Goal: Task Accomplishment & Management: Complete application form

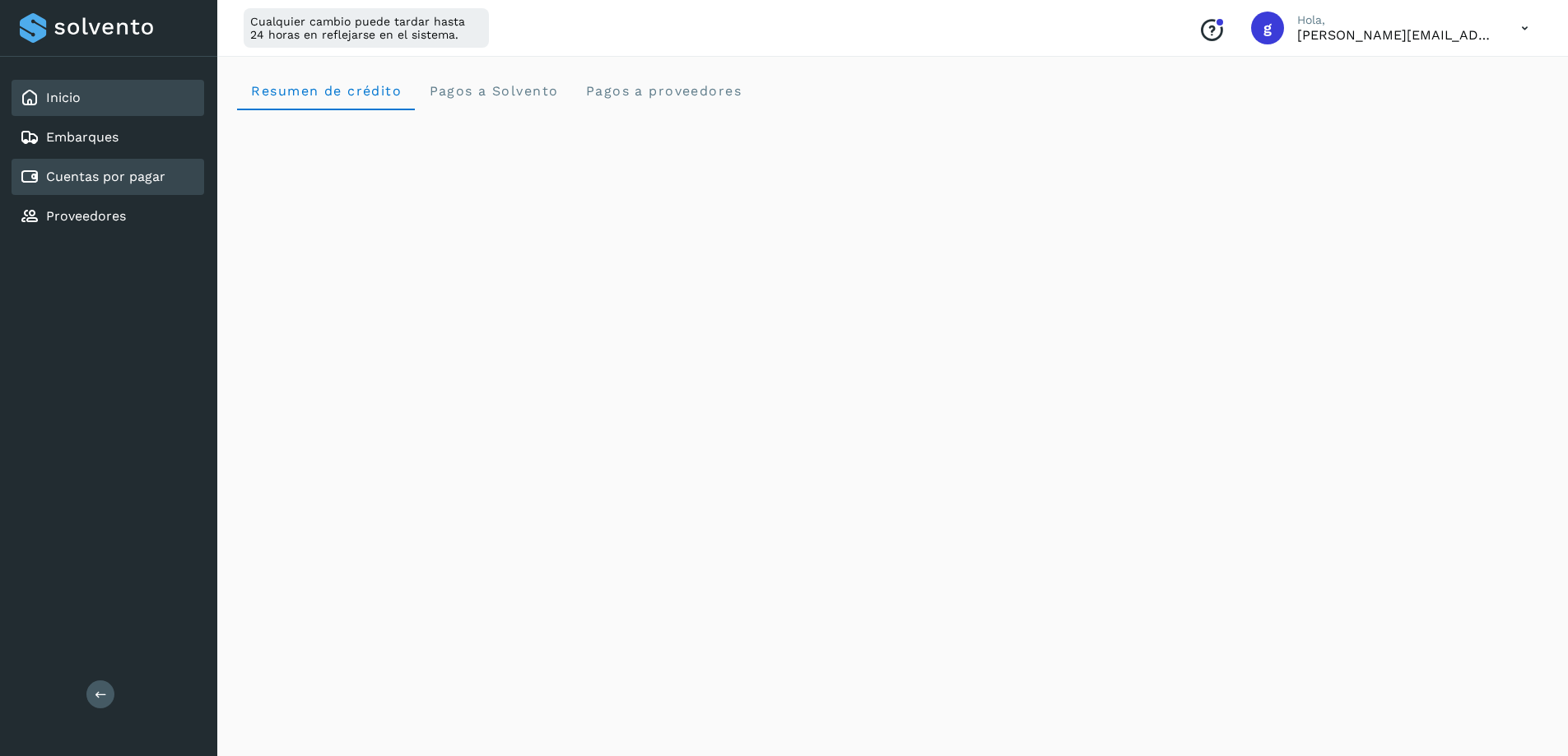
click at [104, 176] on link "Cuentas por pagar" at bounding box center [106, 176] width 119 height 15
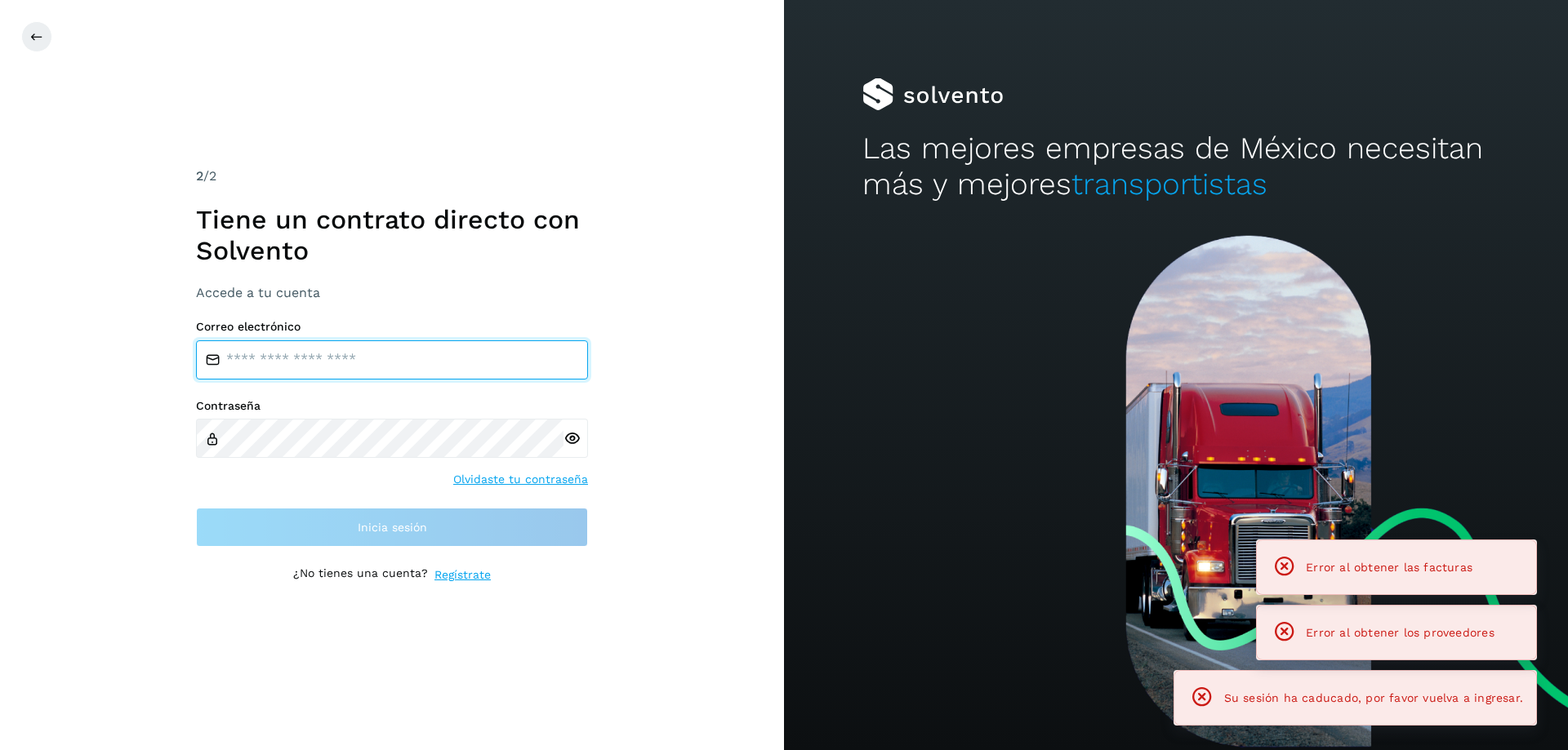
type input "**********"
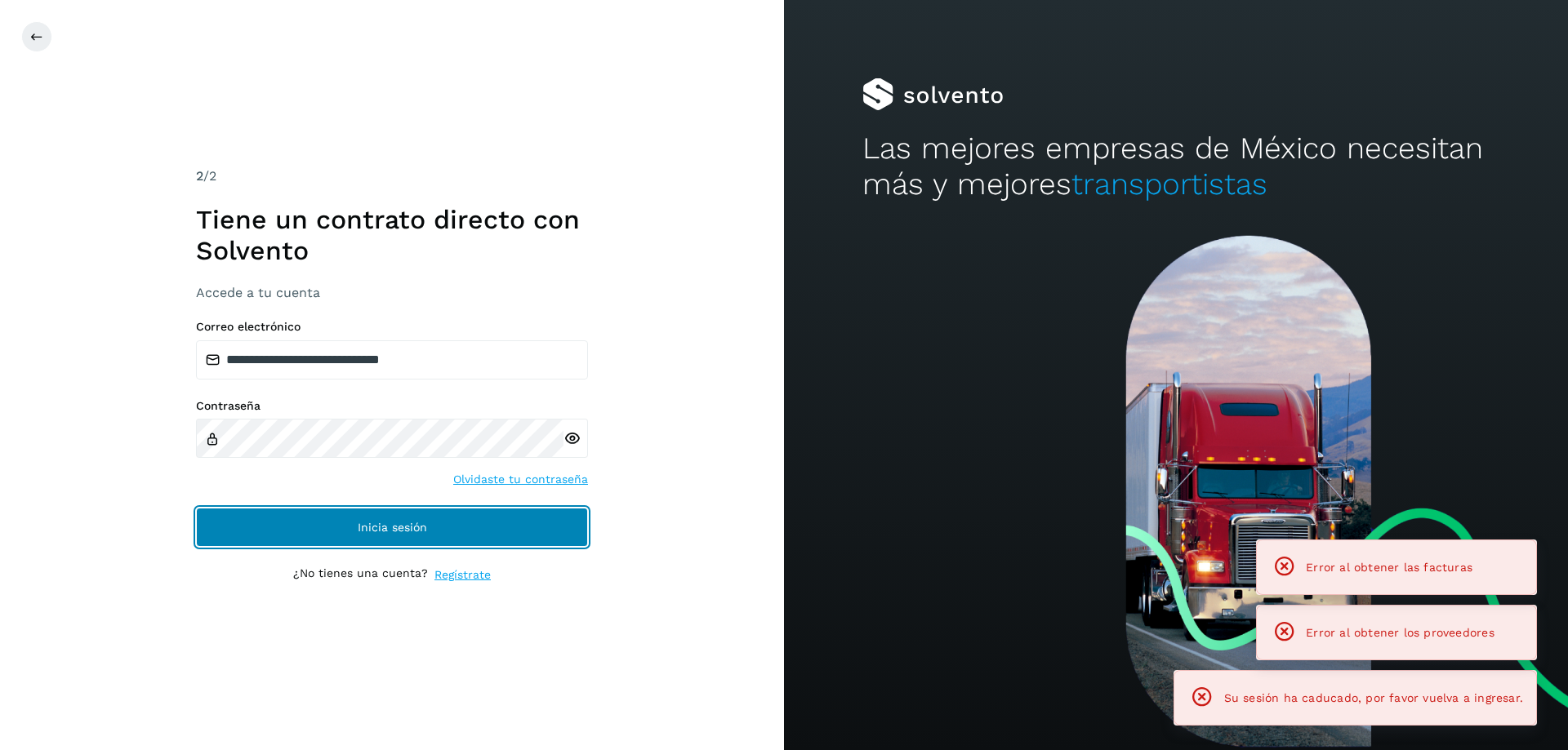
click at [254, 526] on button "Inicia sesión" at bounding box center [392, 527] width 392 height 39
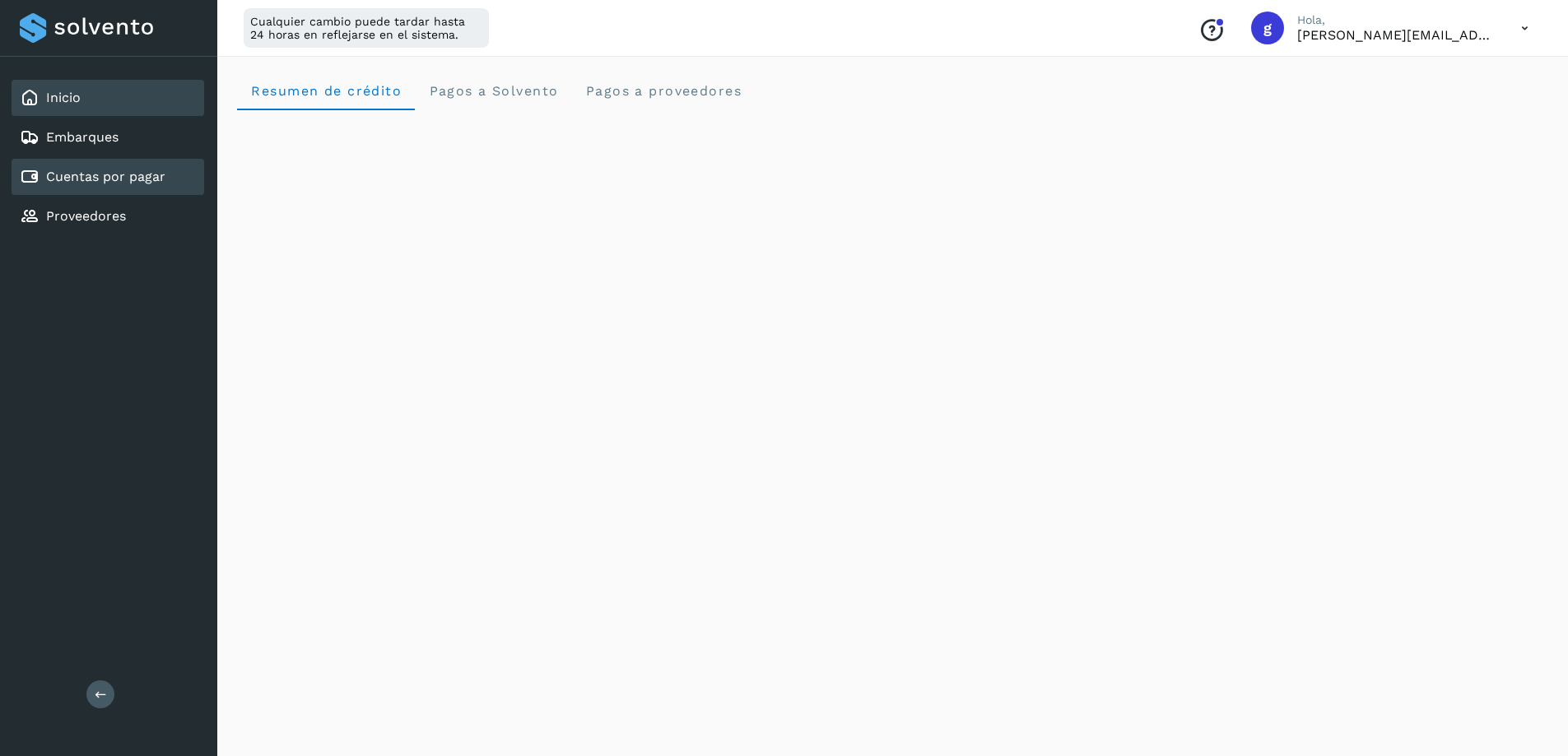
click at [150, 180] on link "Cuentas por pagar" at bounding box center [106, 176] width 119 height 15
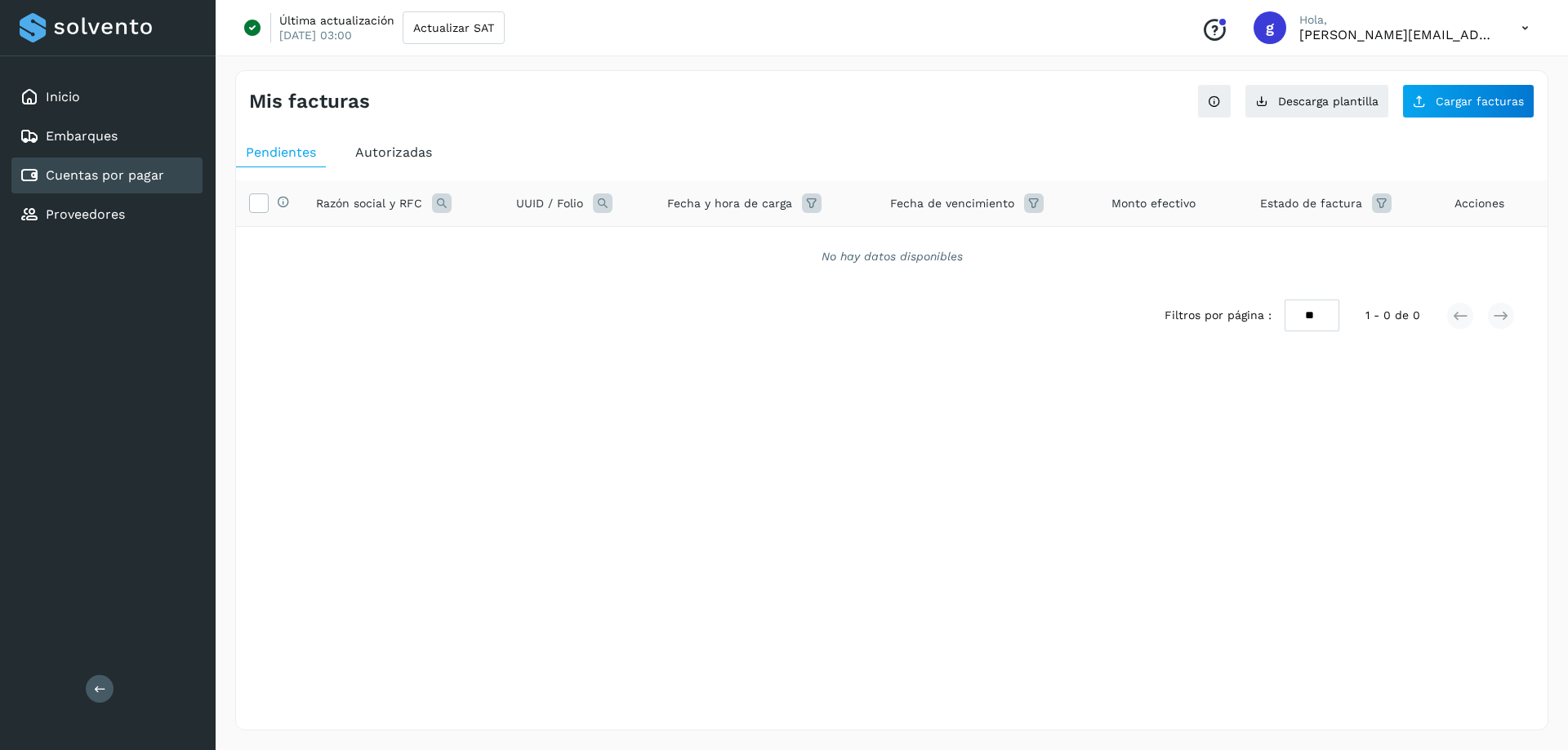
click at [367, 155] on span "Autorizadas" at bounding box center [394, 152] width 77 height 15
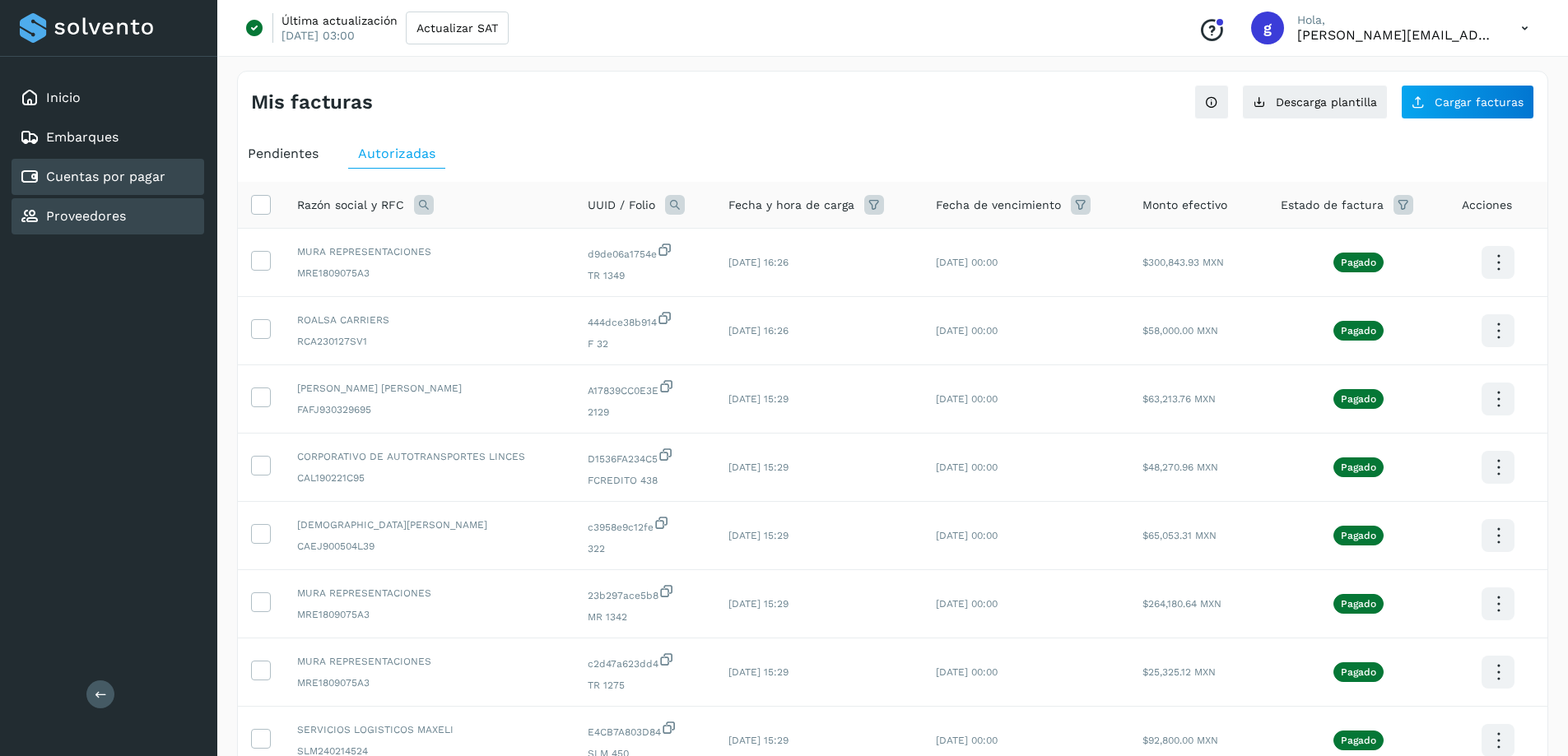
click at [96, 220] on link "Proveedores" at bounding box center [86, 216] width 80 height 15
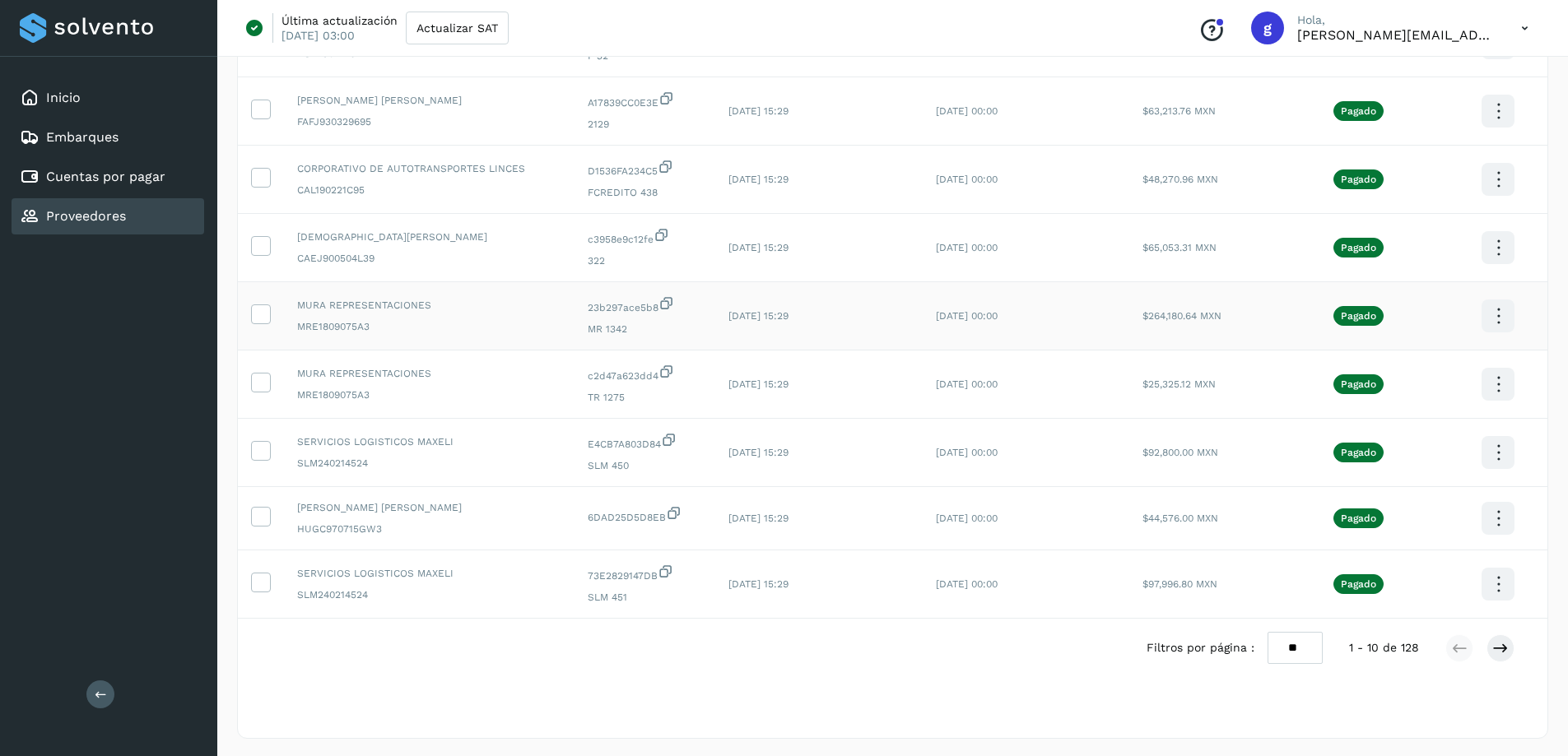
scroll to position [290, 0]
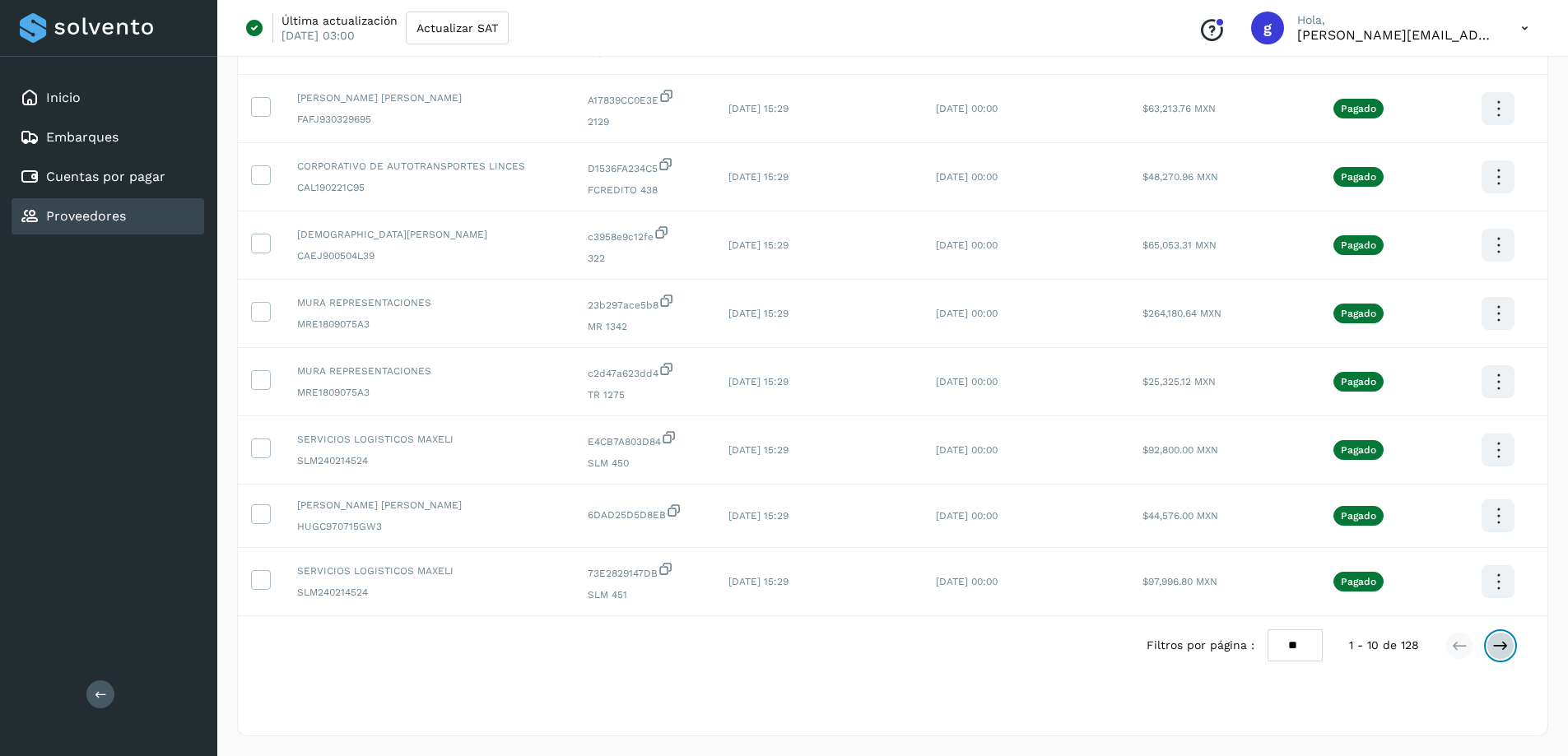
click at [1500, 646] on icon at bounding box center [1501, 646] width 16 height 16
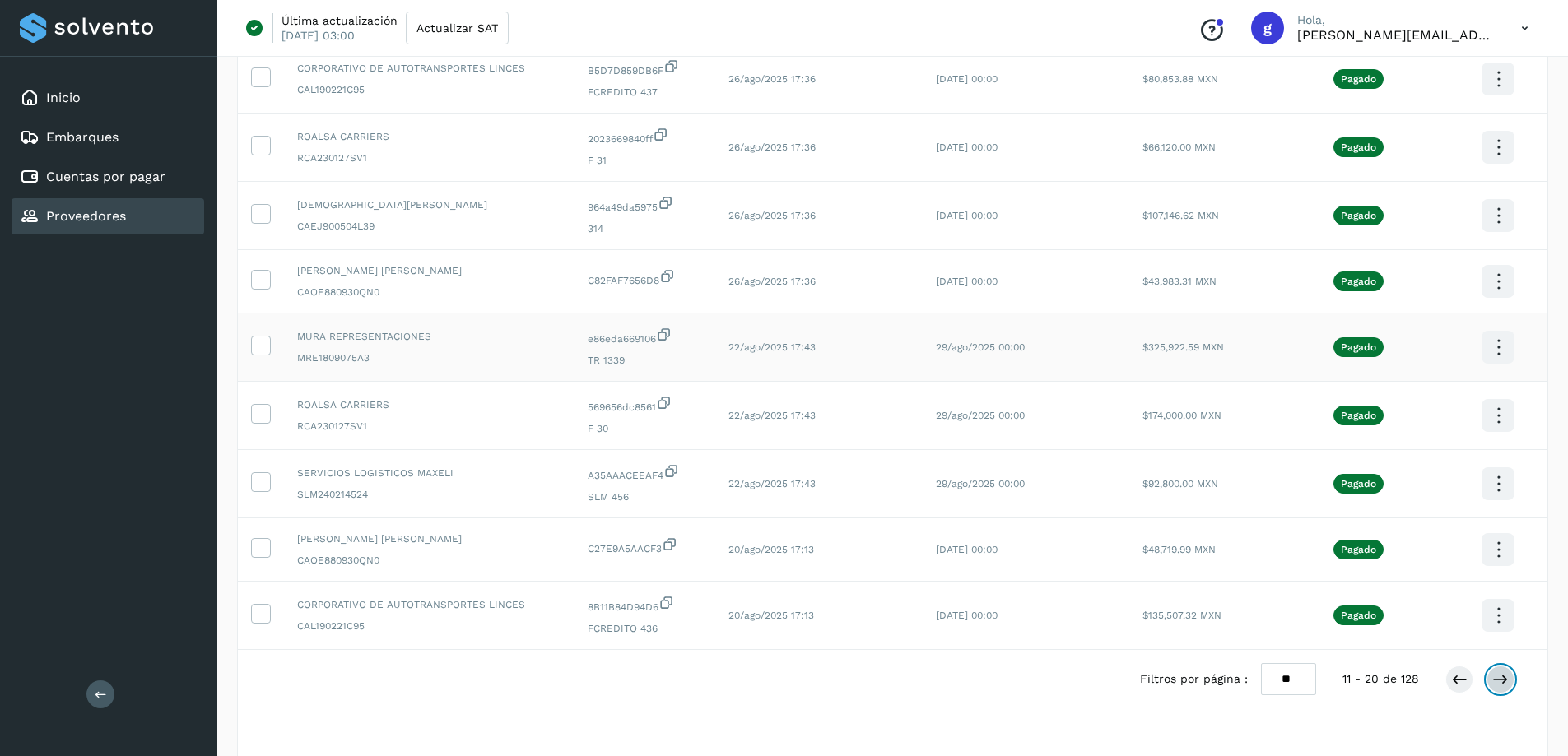
scroll to position [280, 0]
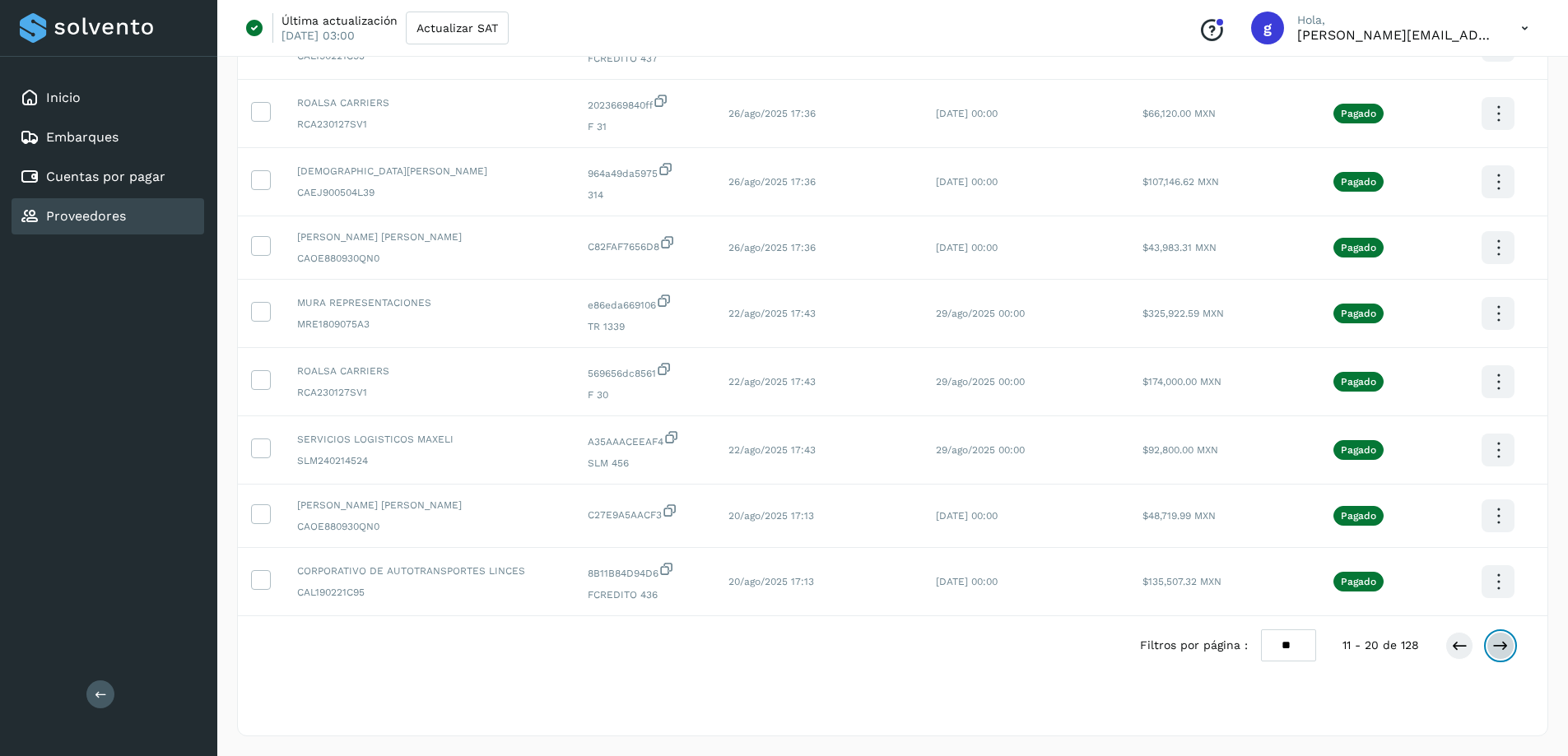
click at [1497, 648] on icon at bounding box center [1501, 646] width 16 height 16
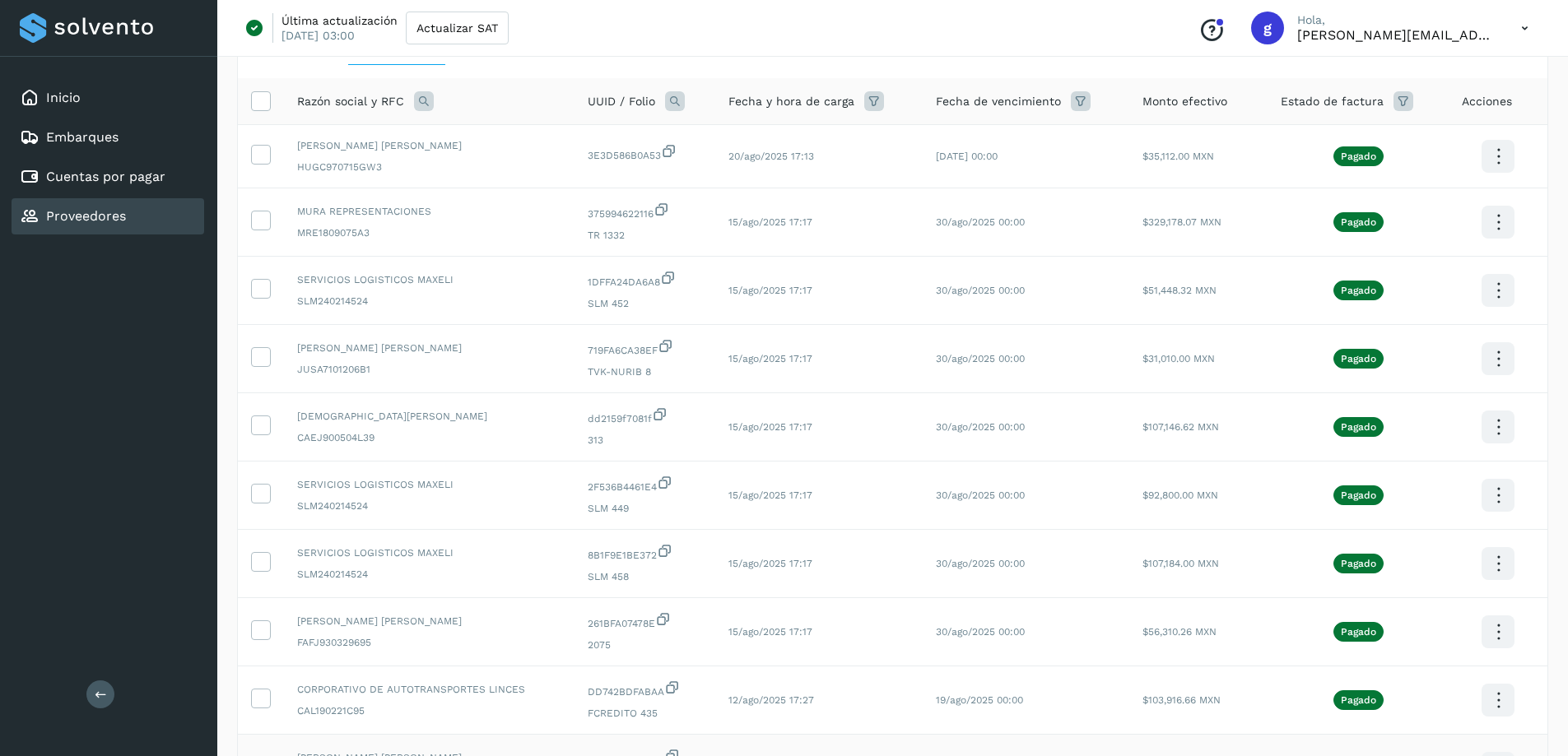
scroll to position [0, 0]
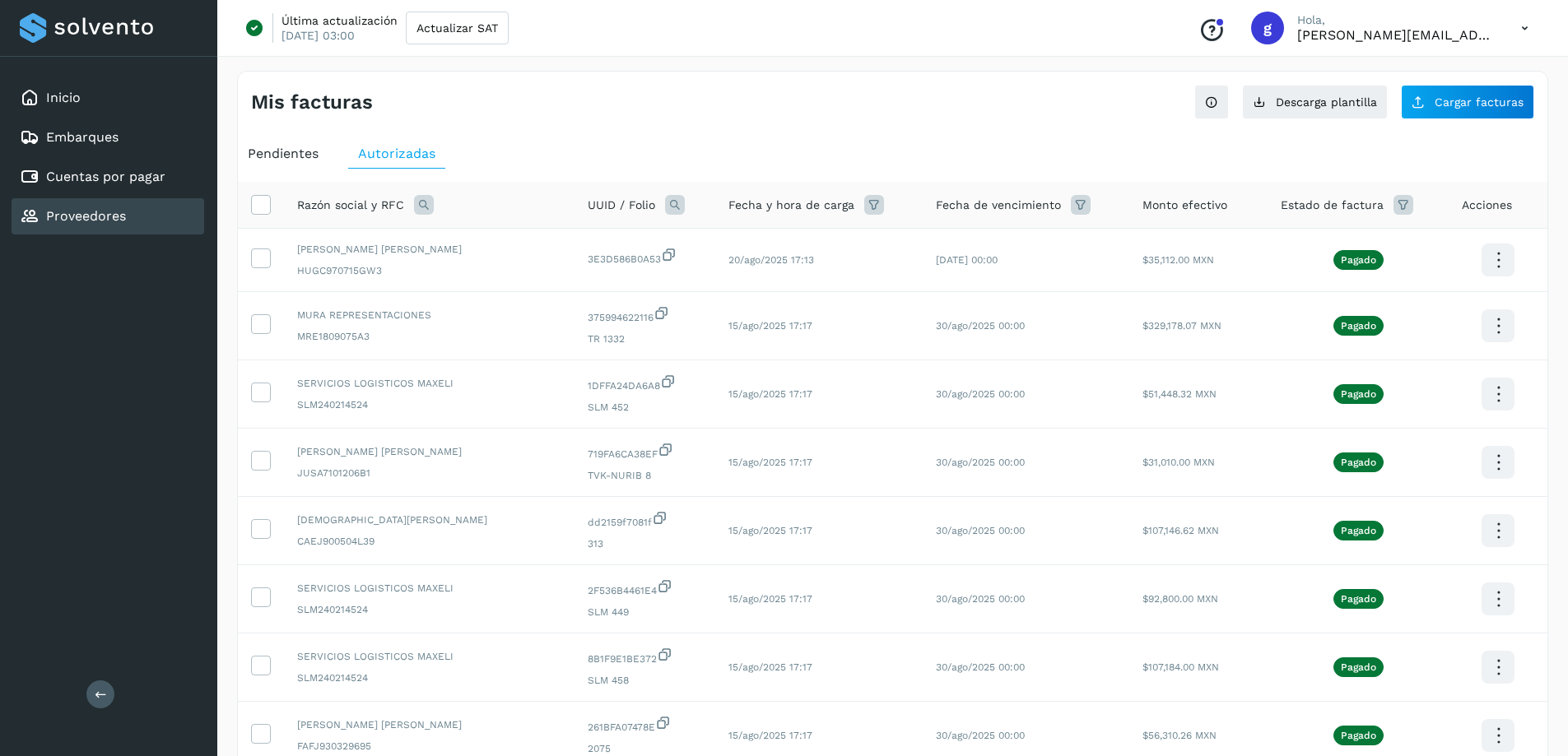
click at [111, 220] on link "Proveedores" at bounding box center [86, 216] width 80 height 15
click at [90, 183] on link "Cuentas por pagar" at bounding box center [106, 176] width 119 height 15
click at [91, 211] on link "Proveedores" at bounding box center [86, 216] width 80 height 15
click at [64, 104] on link "Inicio" at bounding box center [64, 97] width 35 height 15
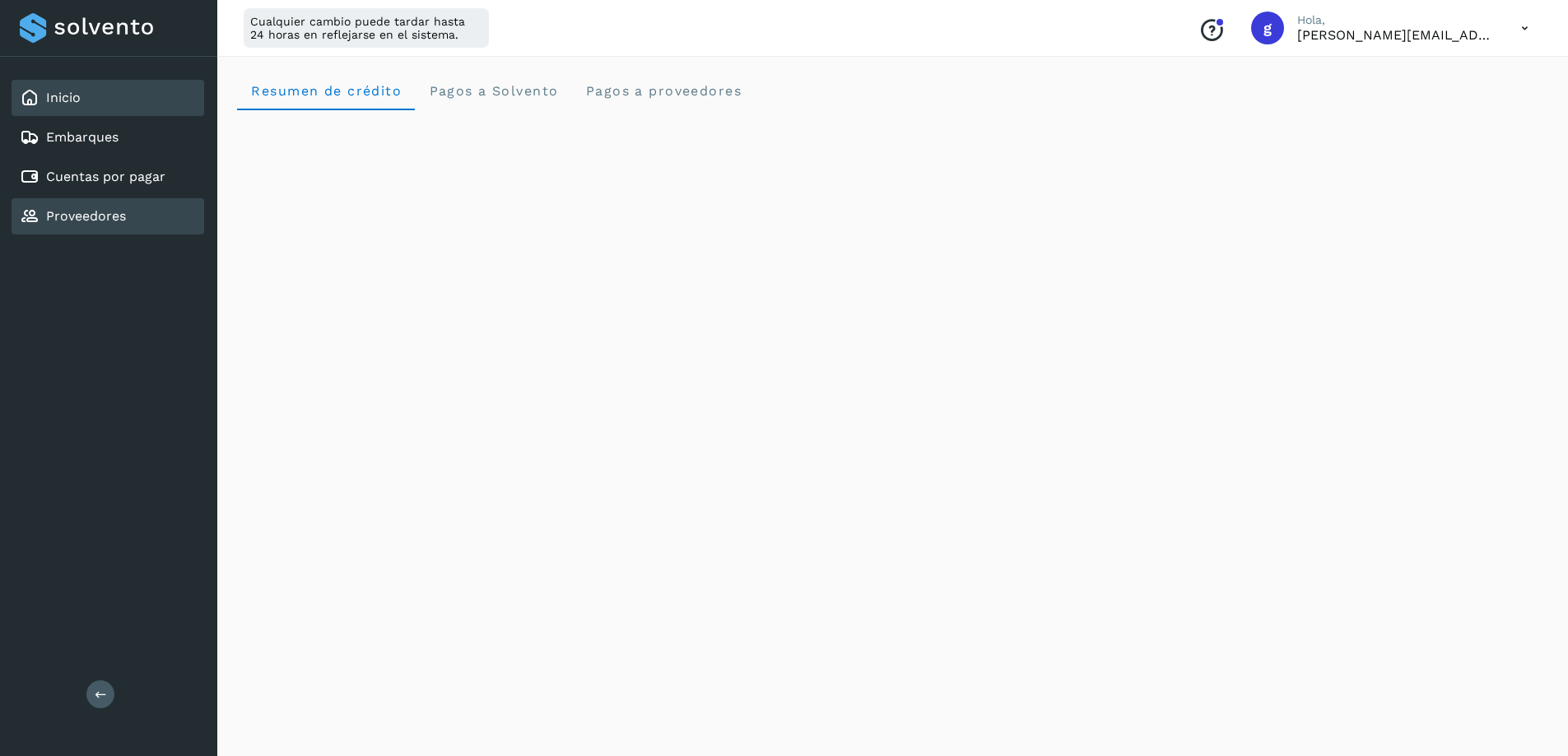
click at [107, 214] on link "Proveedores" at bounding box center [86, 216] width 80 height 15
click at [65, 221] on link "Proveedores" at bounding box center [86, 216] width 80 height 15
click at [71, 177] on link "Cuentas por pagar" at bounding box center [106, 176] width 119 height 15
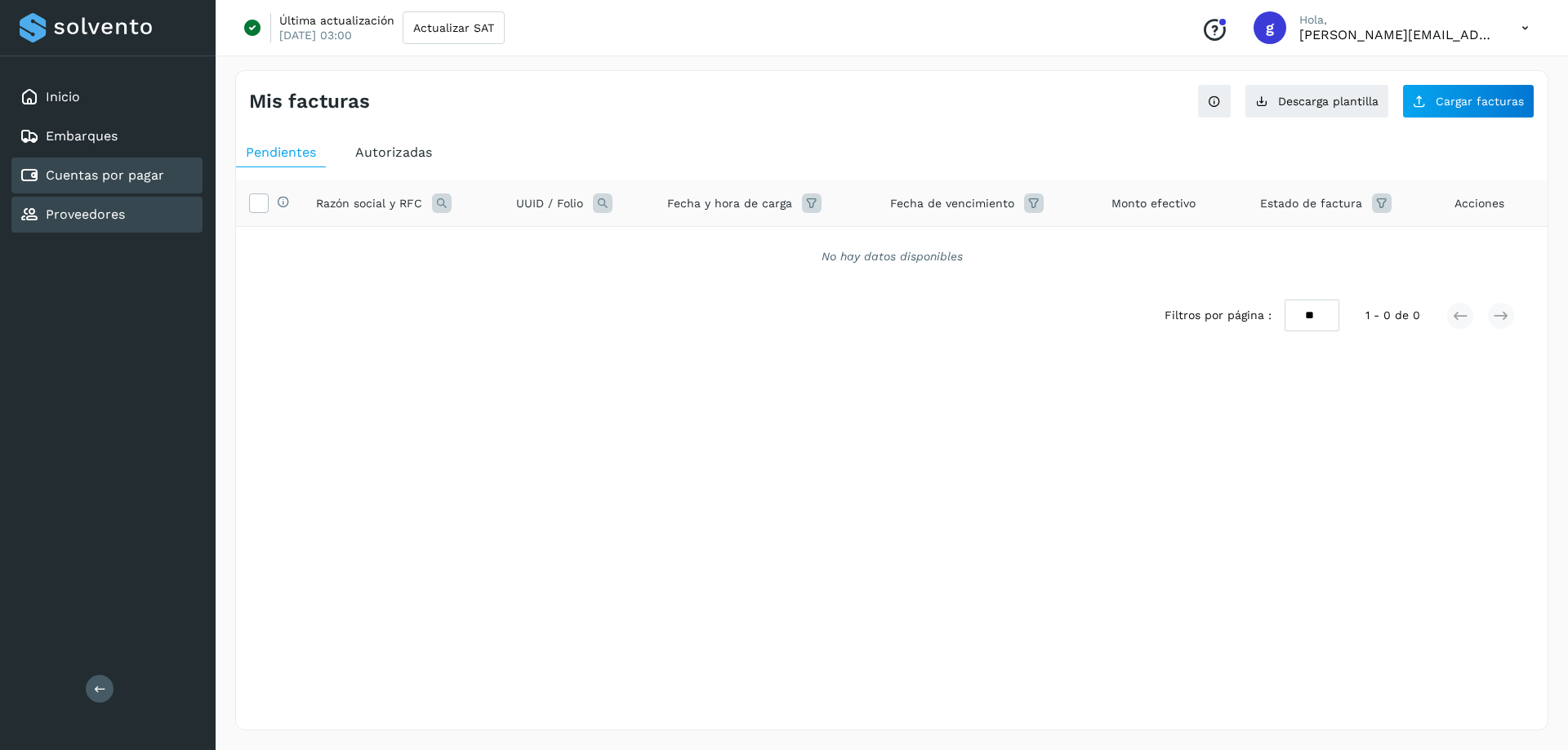
click at [76, 213] on link "Proveedores" at bounding box center [86, 214] width 79 height 15
click at [395, 156] on span "Autorizadas" at bounding box center [394, 152] width 77 height 15
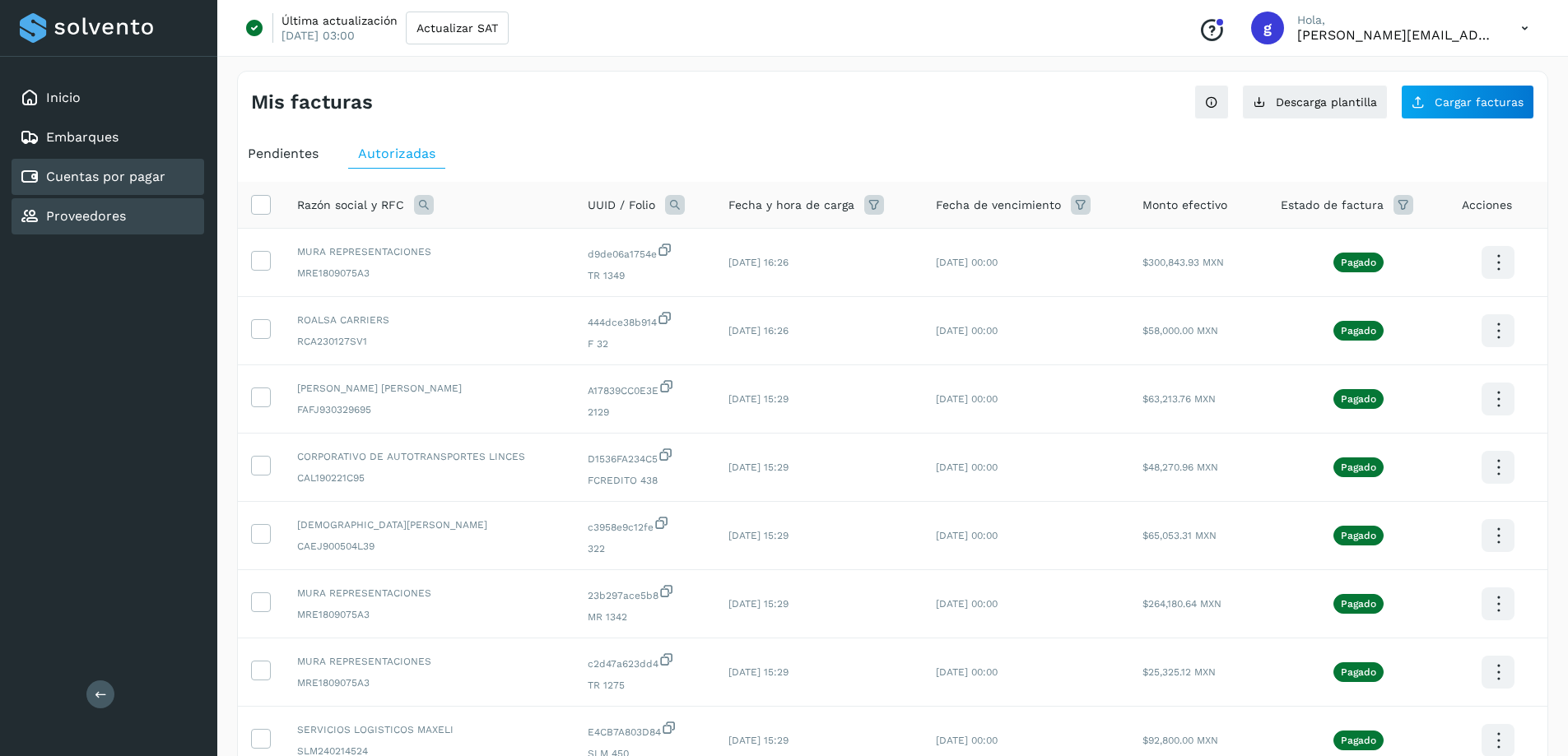
click at [134, 176] on link "Cuentas por pagar" at bounding box center [106, 176] width 119 height 15
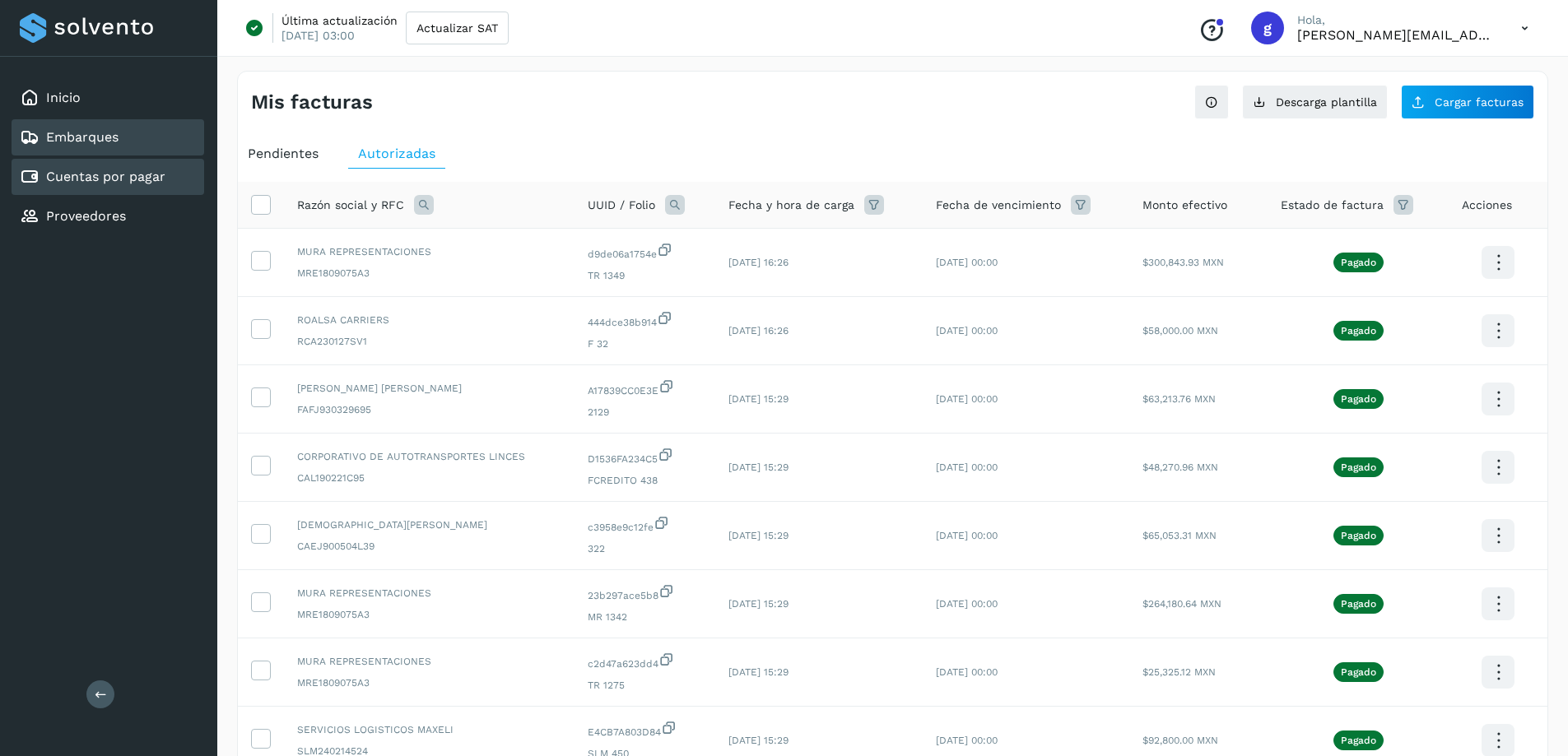
click at [96, 142] on link "Embarques" at bounding box center [83, 136] width 73 height 15
click at [68, 89] on div "Inicio" at bounding box center [50, 98] width 61 height 20
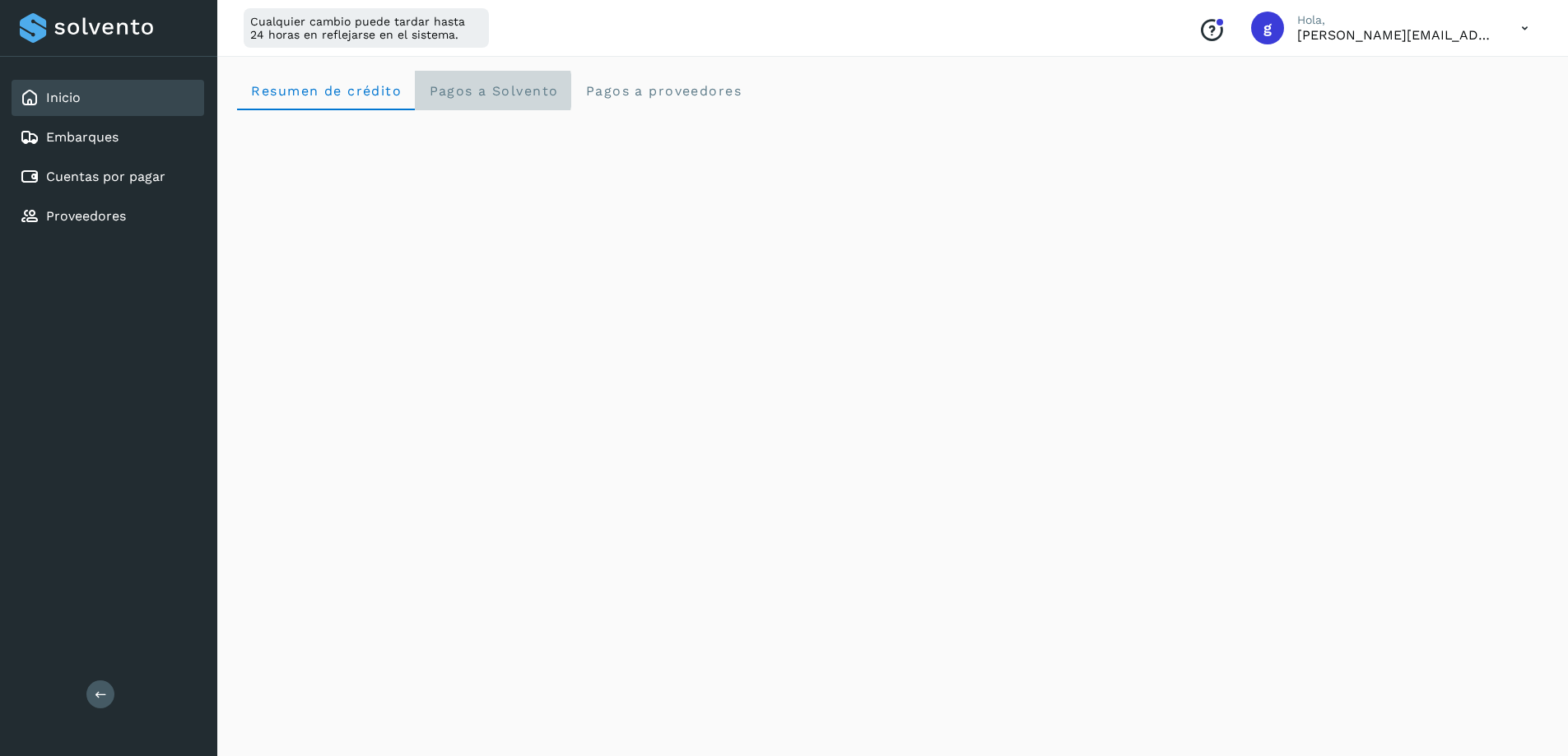
click at [498, 96] on span "Pagos a Solvento" at bounding box center [492, 90] width 130 height 15
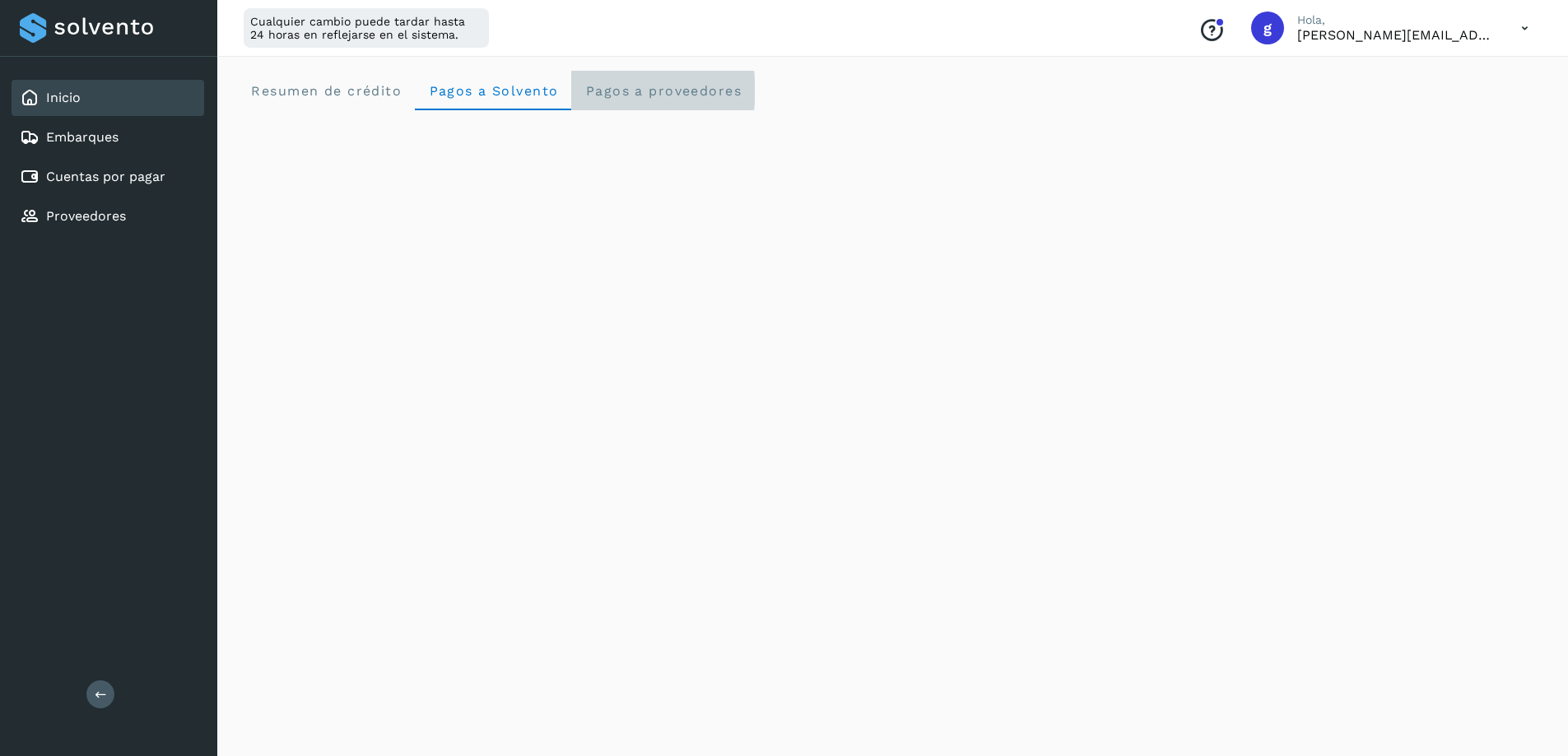
click at [633, 96] on span "Pagos a proveedores" at bounding box center [663, 90] width 157 height 15
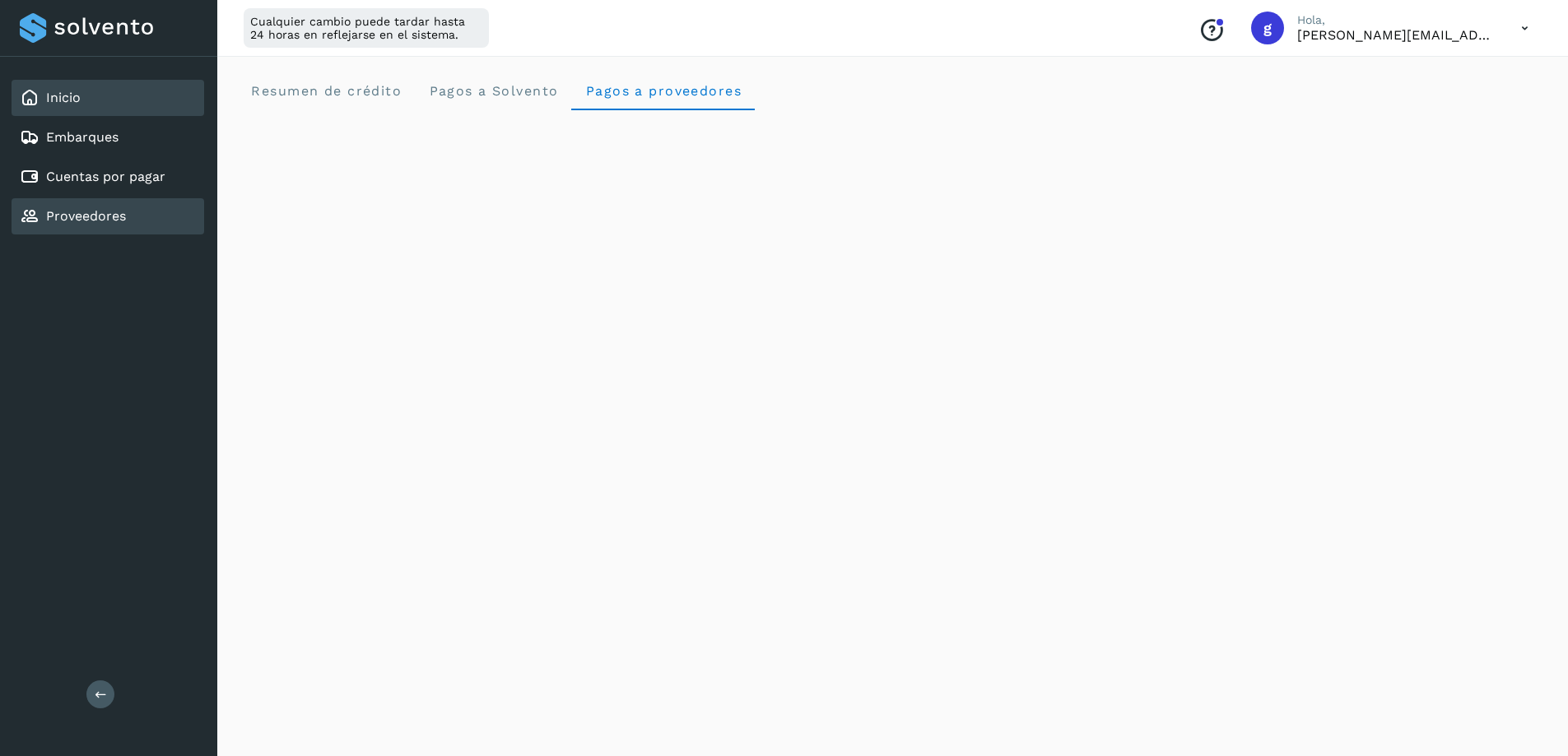
click at [83, 220] on link "Proveedores" at bounding box center [86, 216] width 80 height 15
click at [116, 168] on link "Cuentas por pagar" at bounding box center [106, 176] width 119 height 15
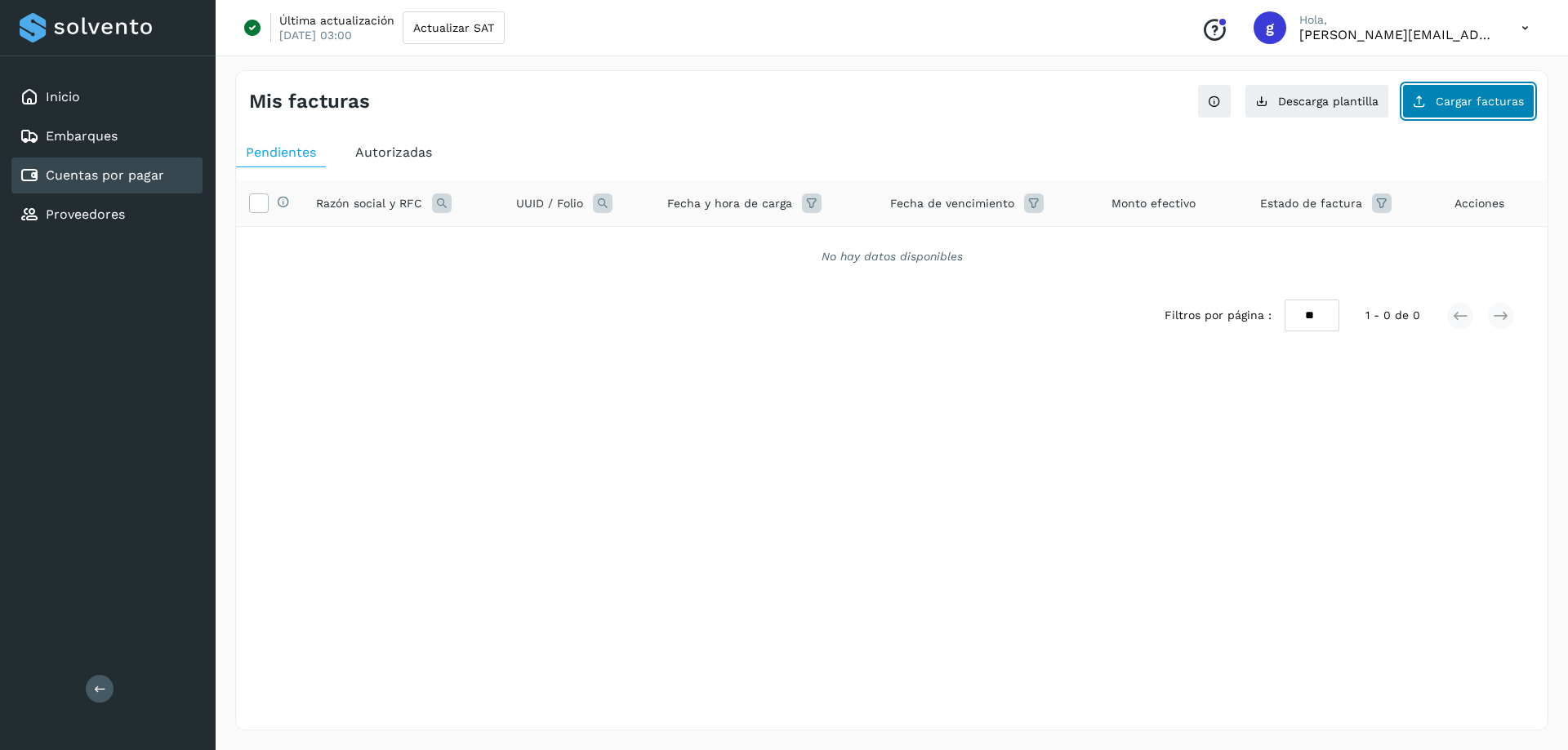
click at [1439, 105] on span "Cargar facturas" at bounding box center [1480, 101] width 88 height 12
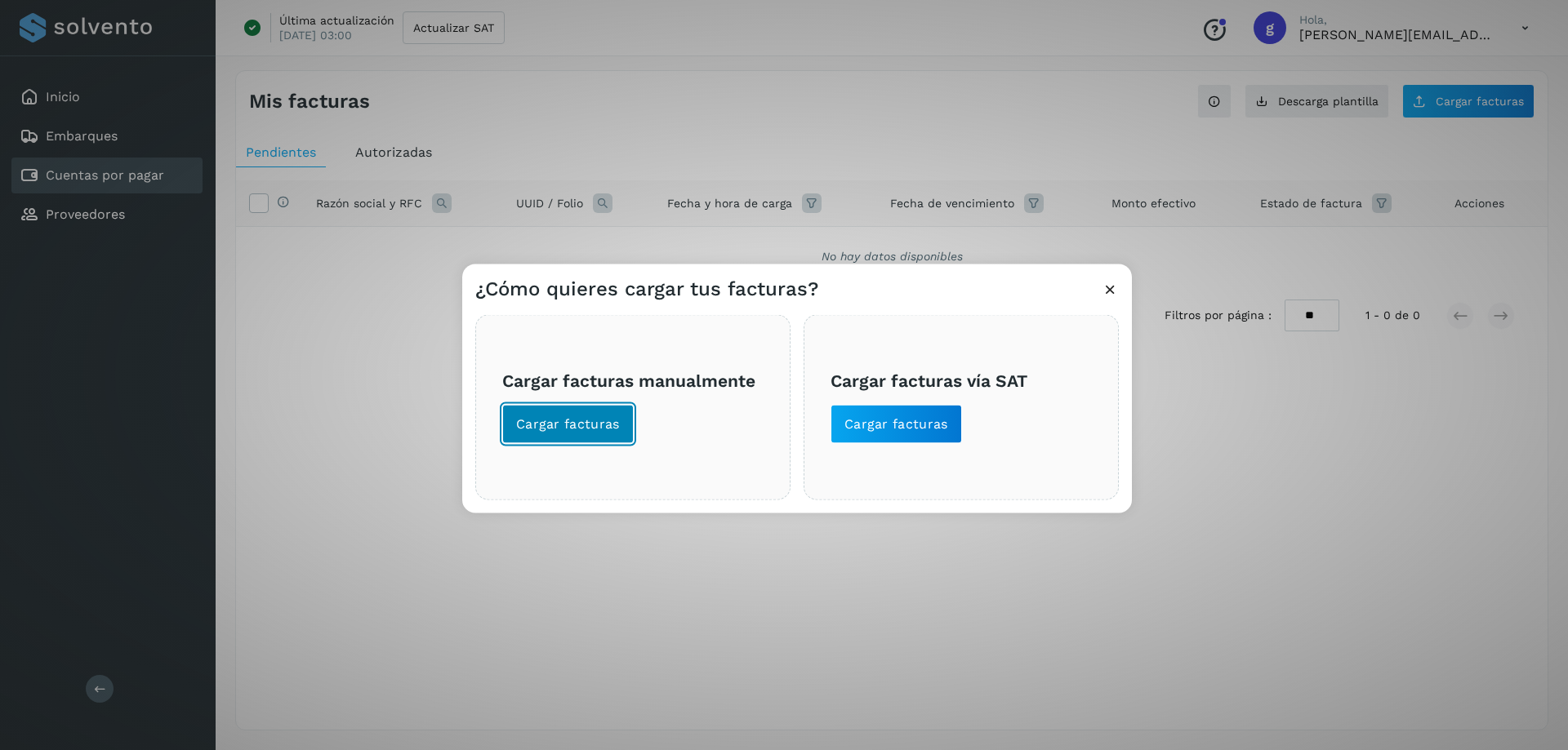
click at [544, 424] on span "Cargar facturas" at bounding box center [568, 424] width 104 height 18
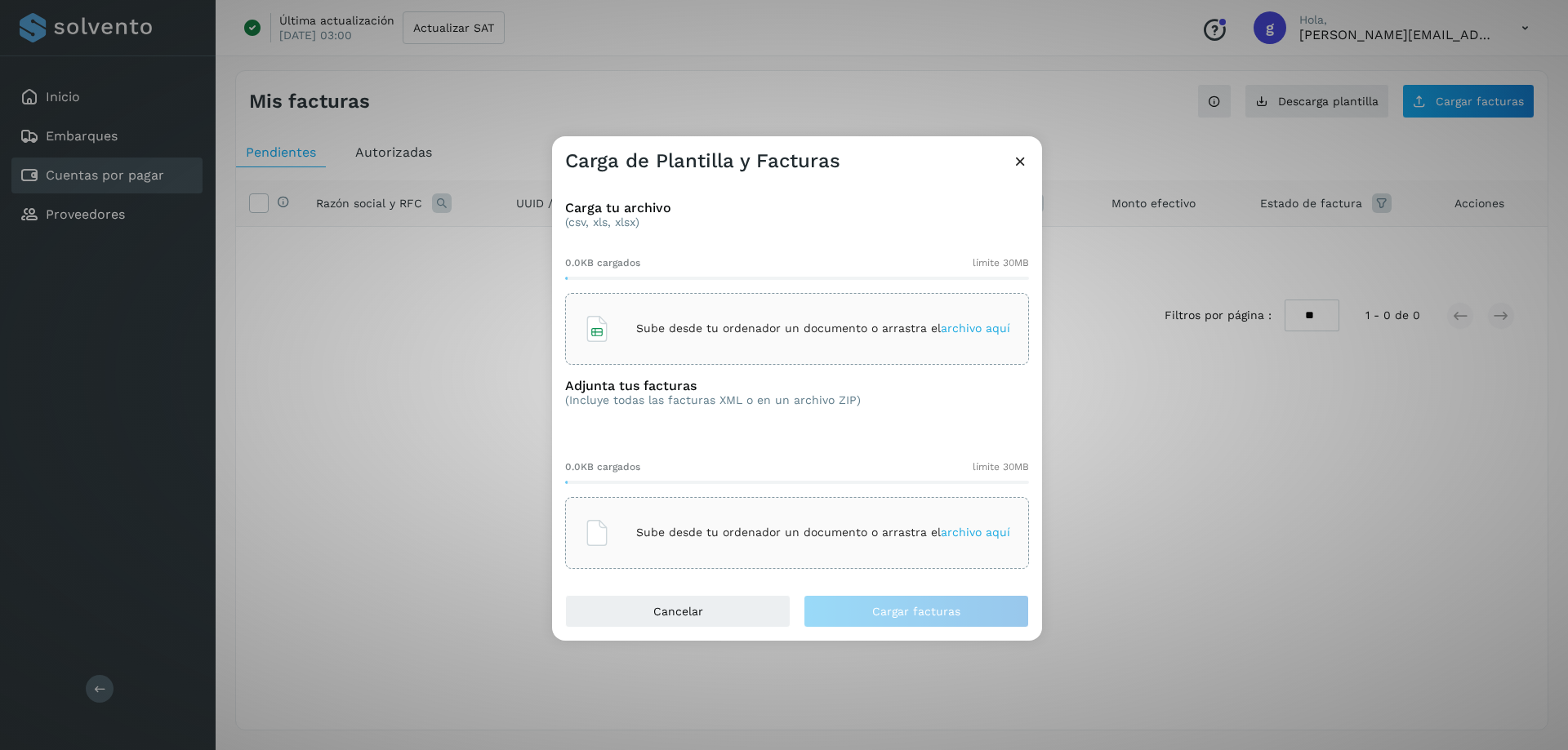
click at [700, 334] on p "Sube desde tu ordenador un documento o arrastra el archivo aquí" at bounding box center [823, 328] width 374 height 14
click at [681, 535] on p "Sube desde tu ordenador un documento o arrastra el archivo aquí" at bounding box center [823, 532] width 374 height 14
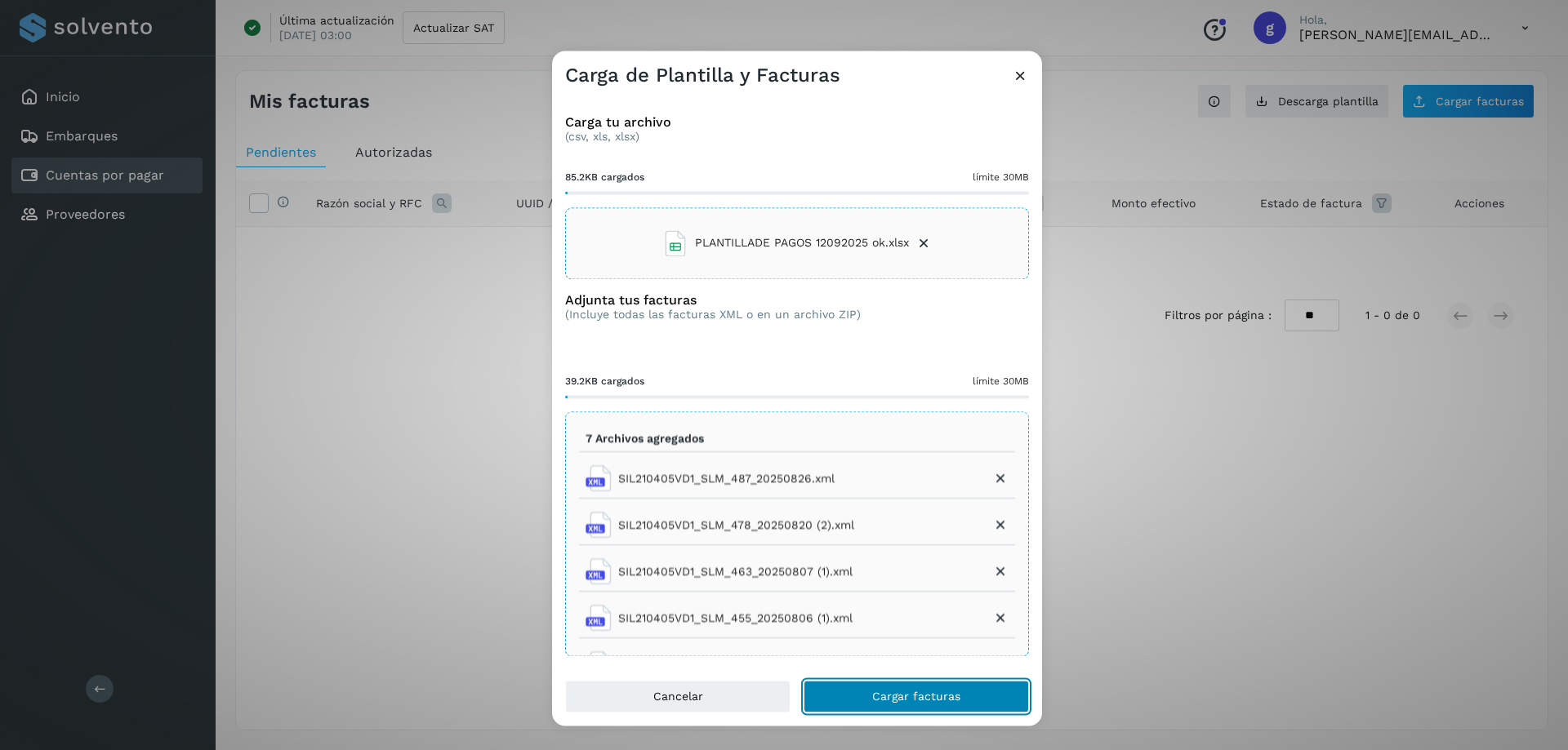
click at [845, 694] on button "Cargar facturas" at bounding box center [916, 697] width 226 height 32
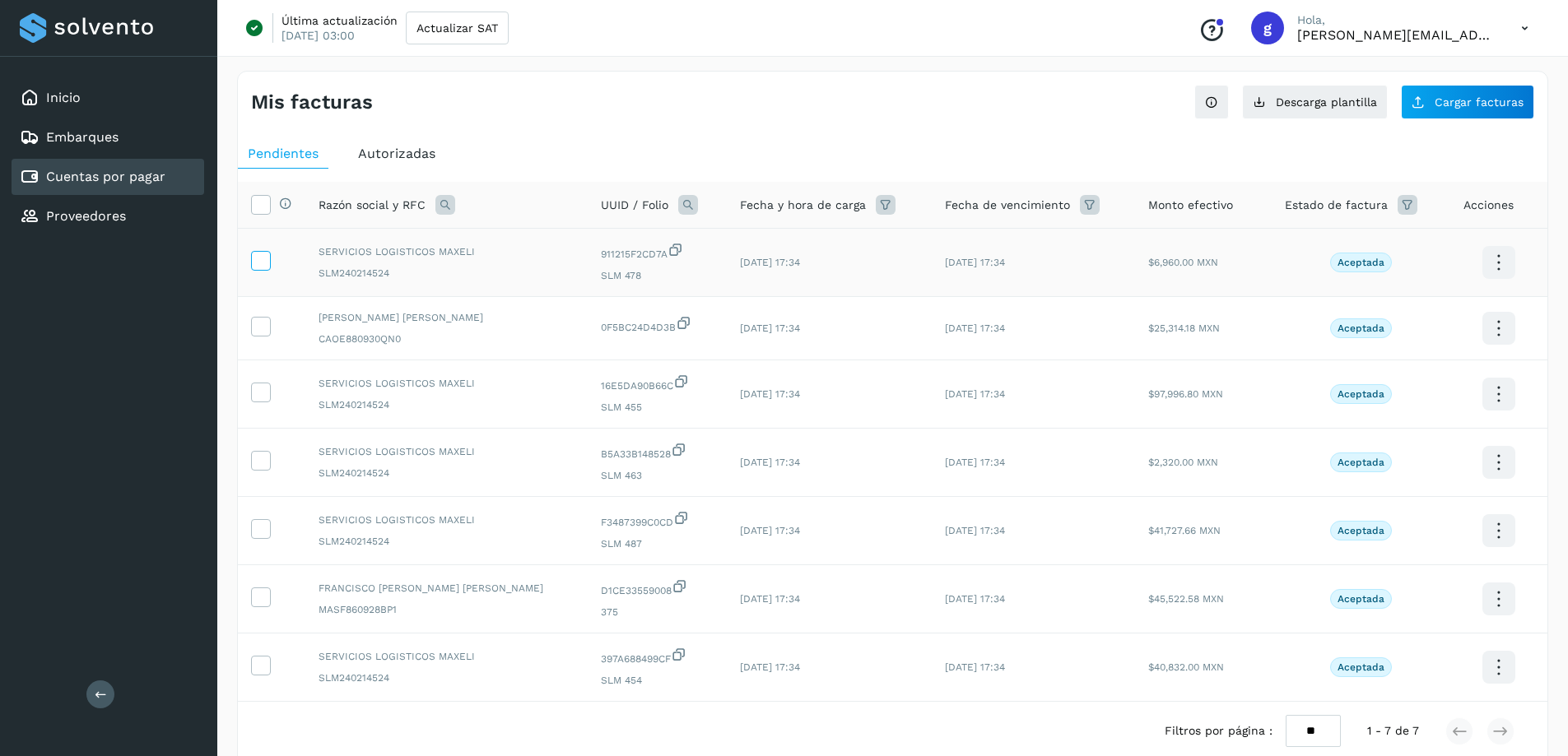
click at [262, 262] on icon at bounding box center [260, 259] width 17 height 17
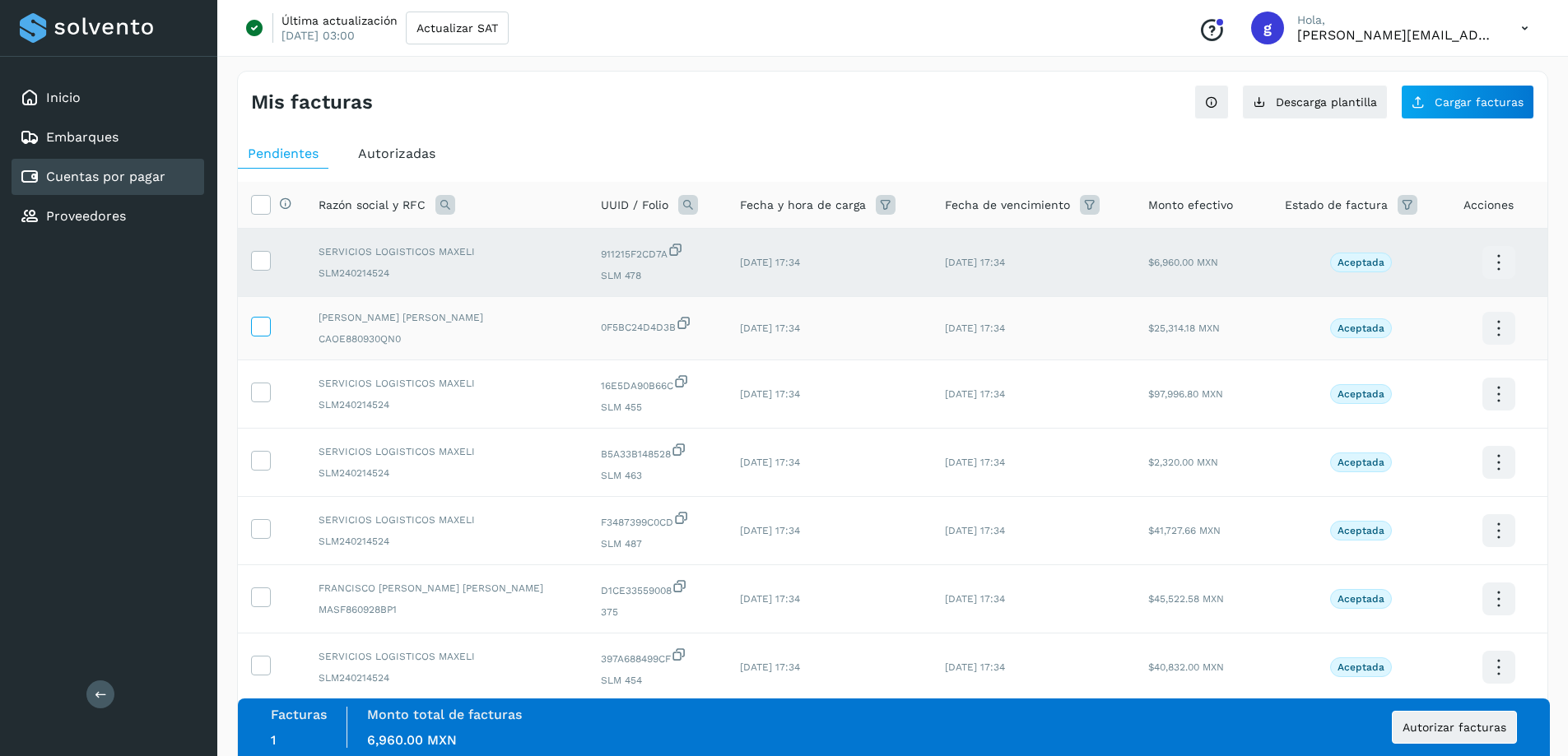
click at [262, 333] on icon at bounding box center [260, 325] width 17 height 17
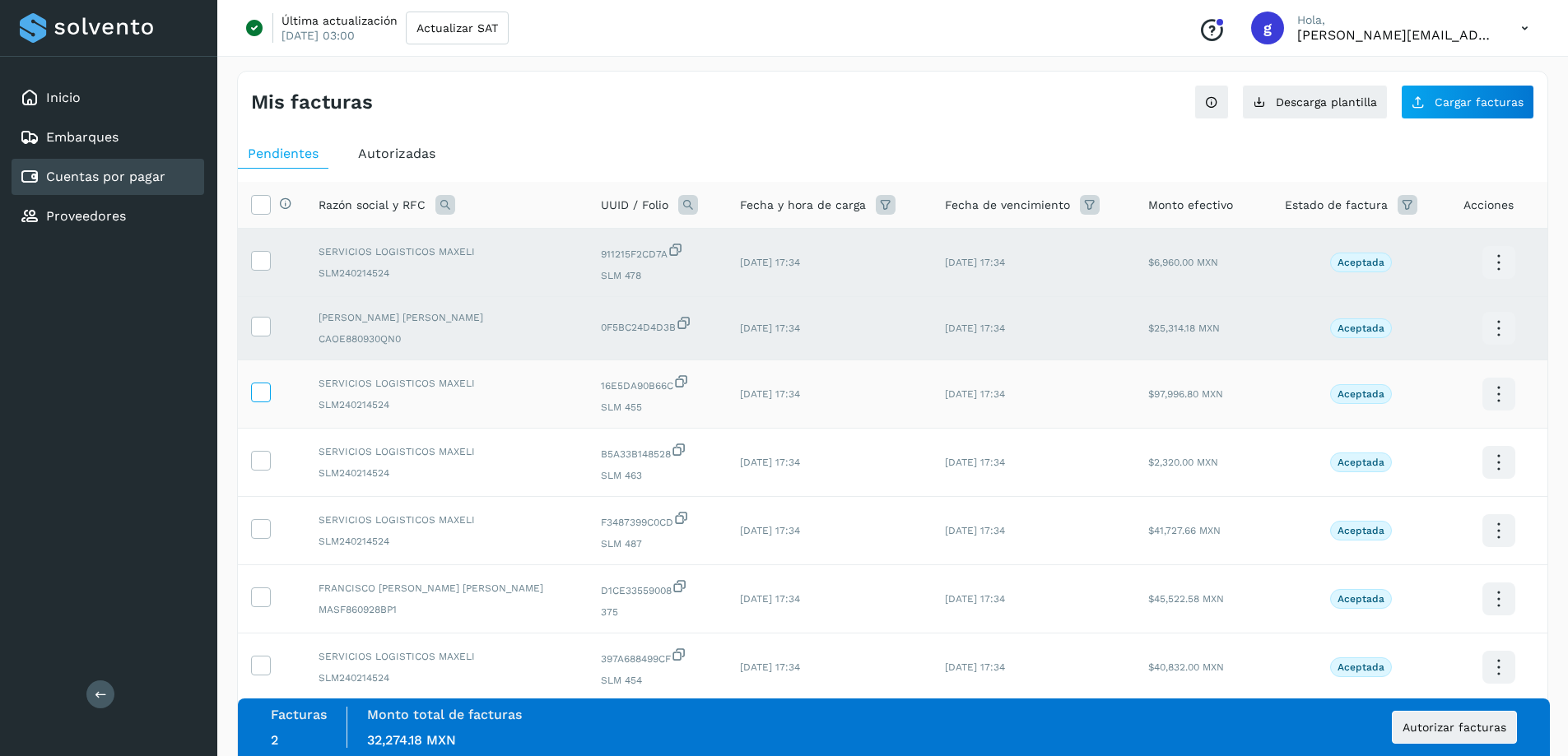
click at [261, 388] on icon at bounding box center [260, 391] width 17 height 17
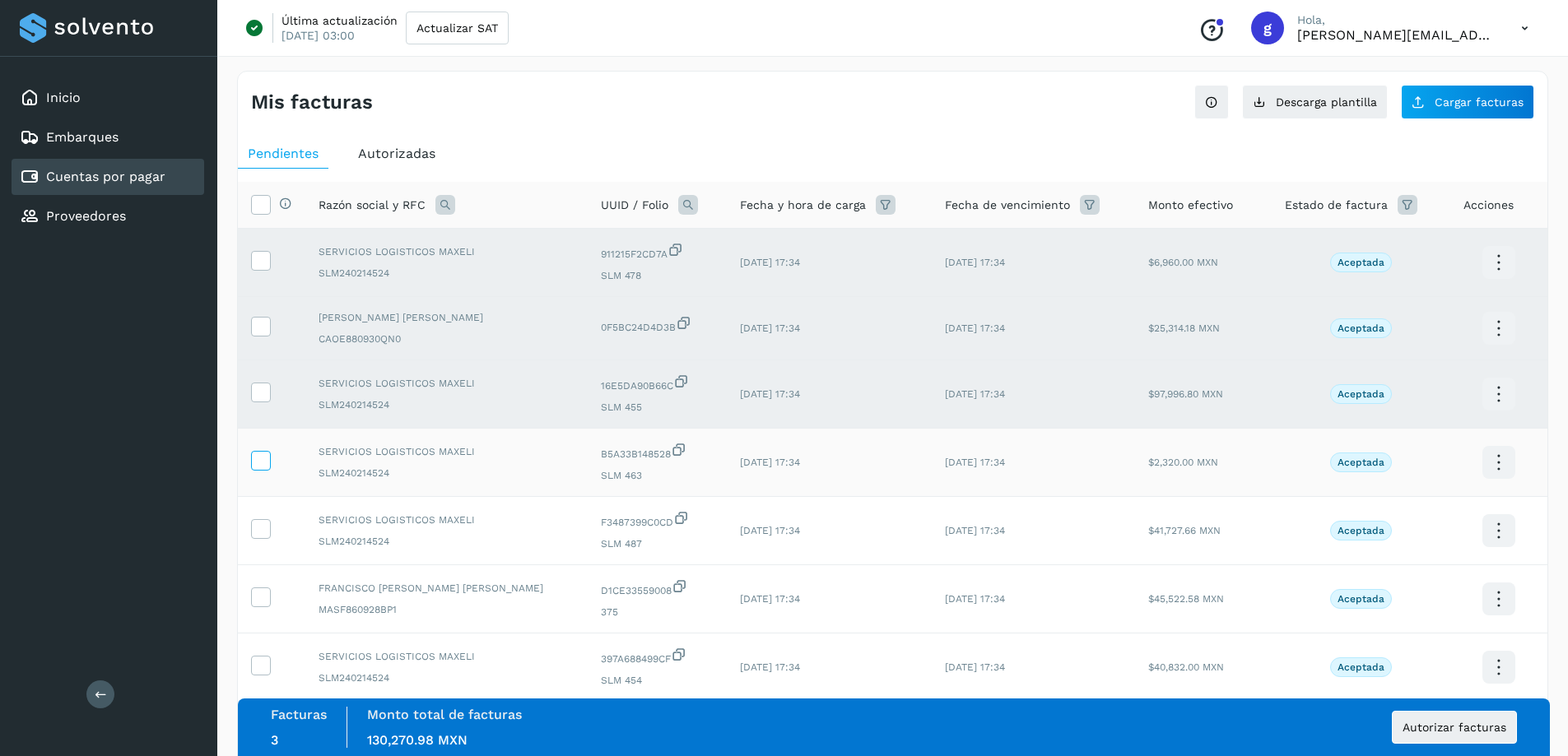
click at [261, 463] on icon at bounding box center [260, 459] width 17 height 17
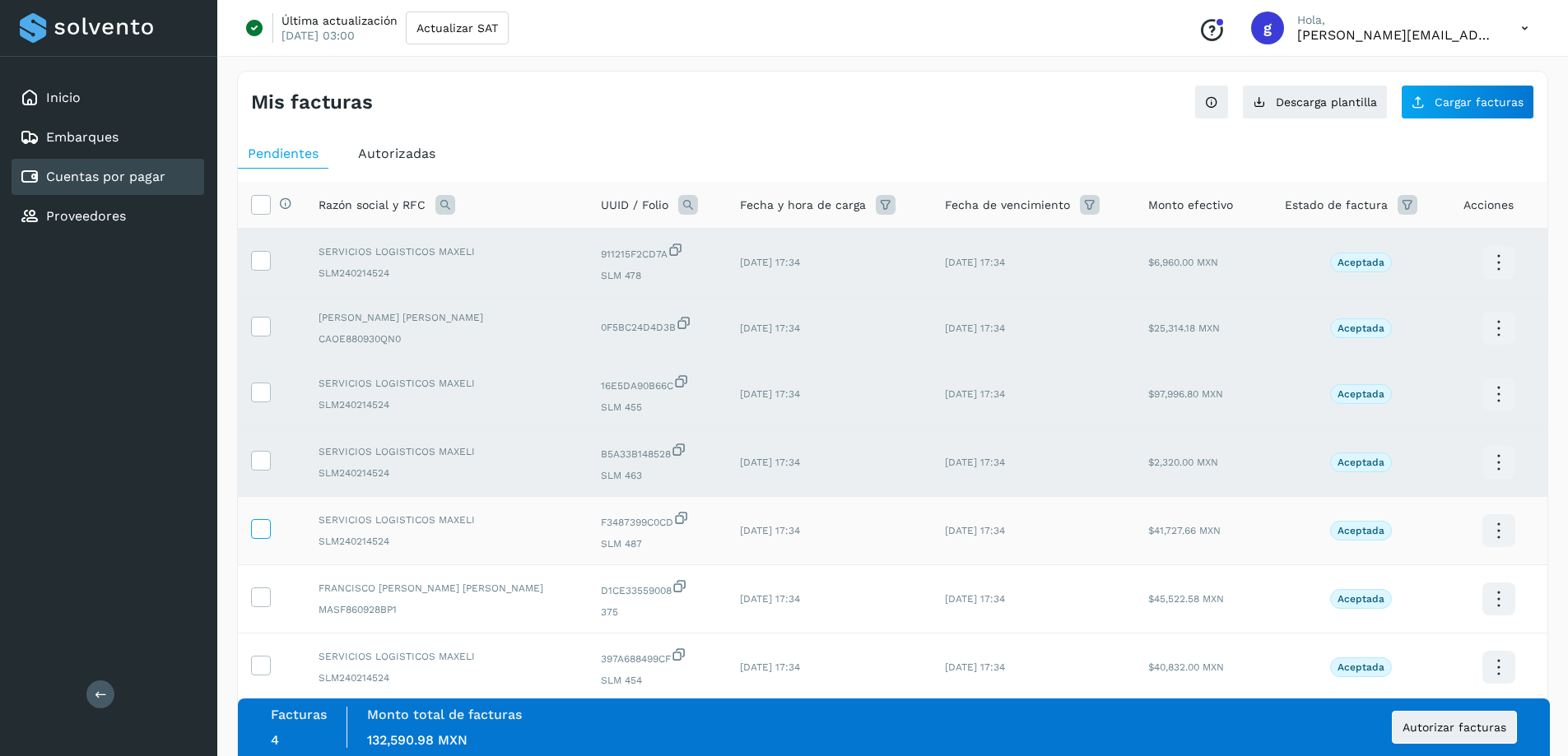
click at [261, 526] on icon at bounding box center [260, 528] width 17 height 17
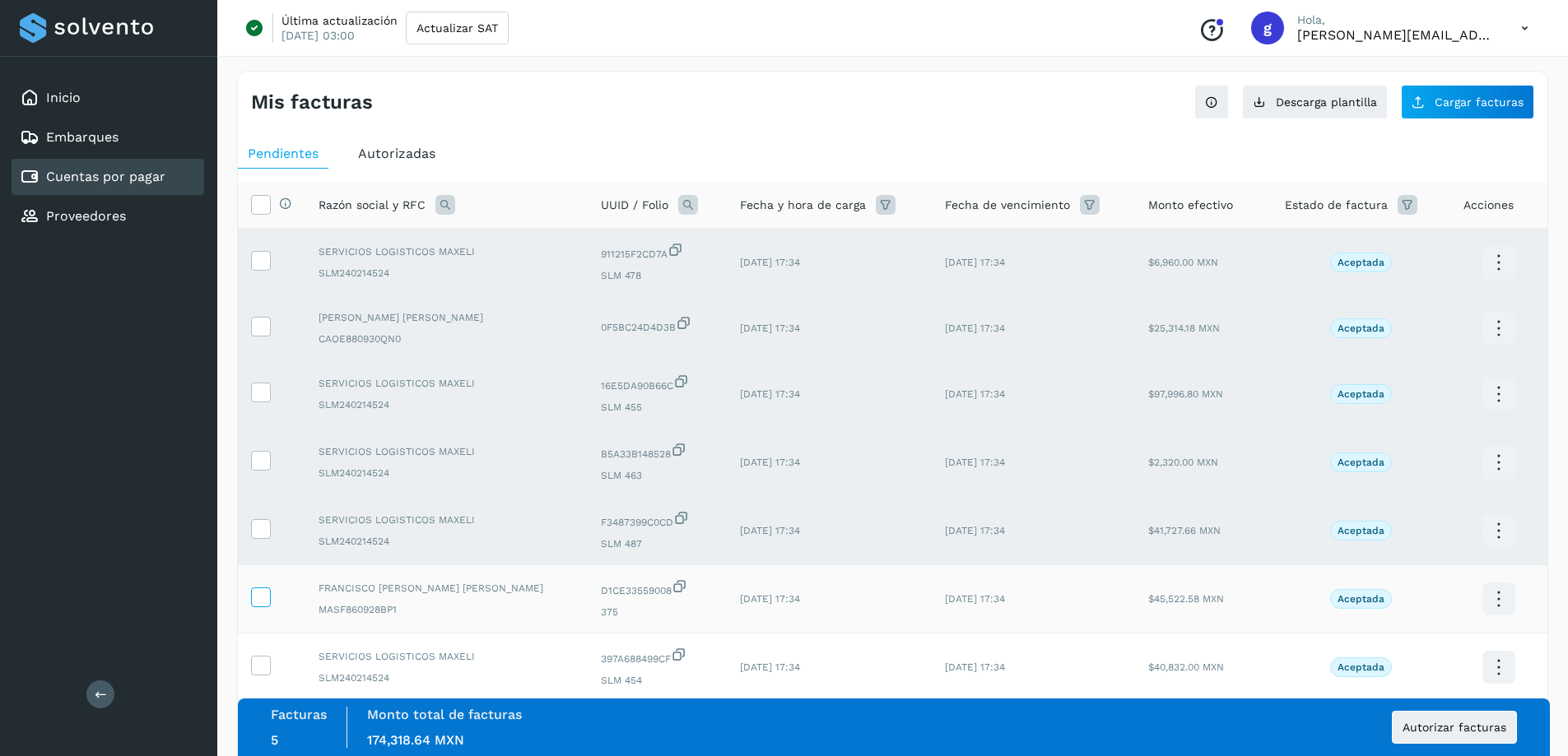
click at [264, 595] on icon at bounding box center [260, 596] width 17 height 17
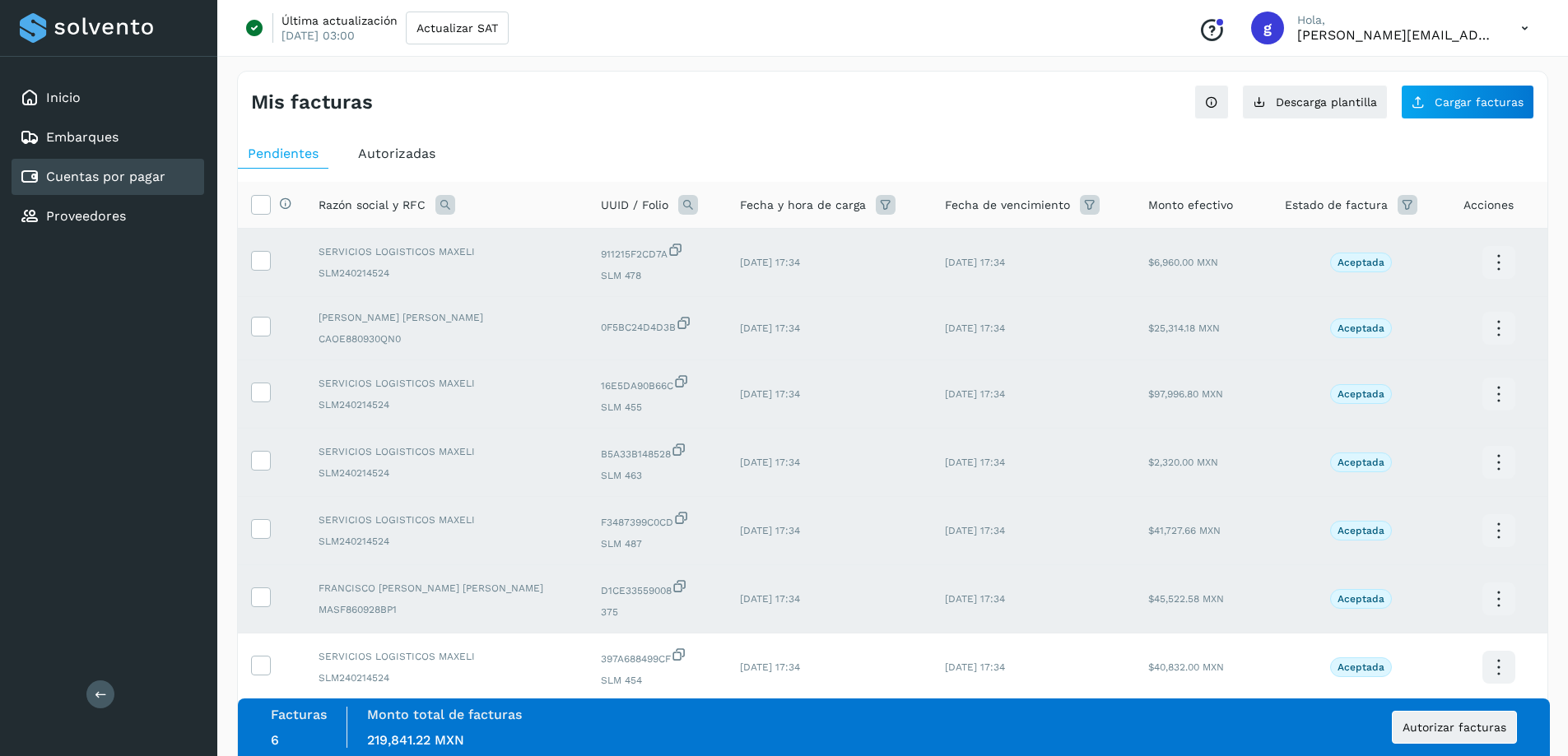
drag, startPoint x: 258, startPoint y: 667, endPoint x: 343, endPoint y: 588, distance: 116.0
click at [258, 668] on icon at bounding box center [260, 664] width 17 height 17
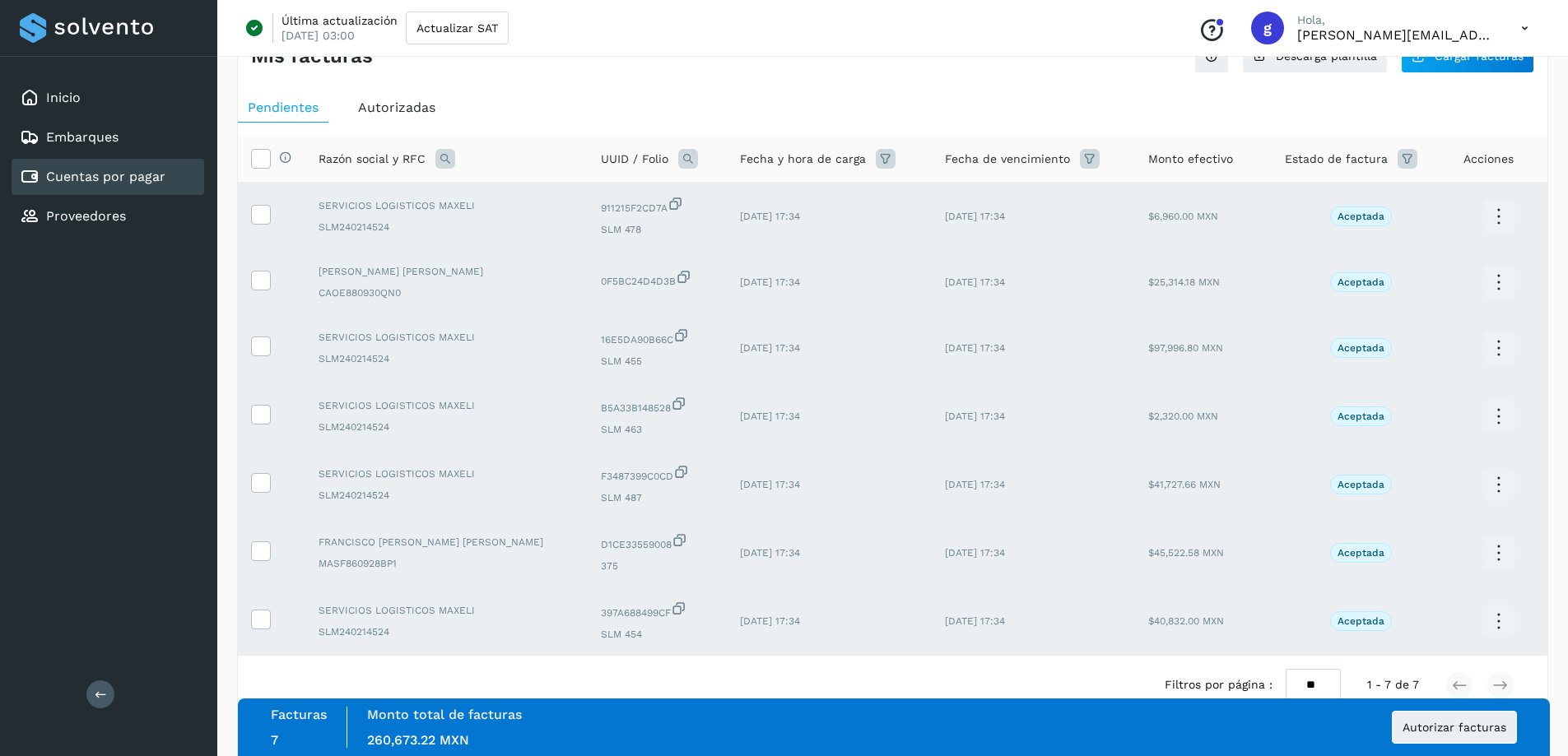
scroll to position [86, 0]
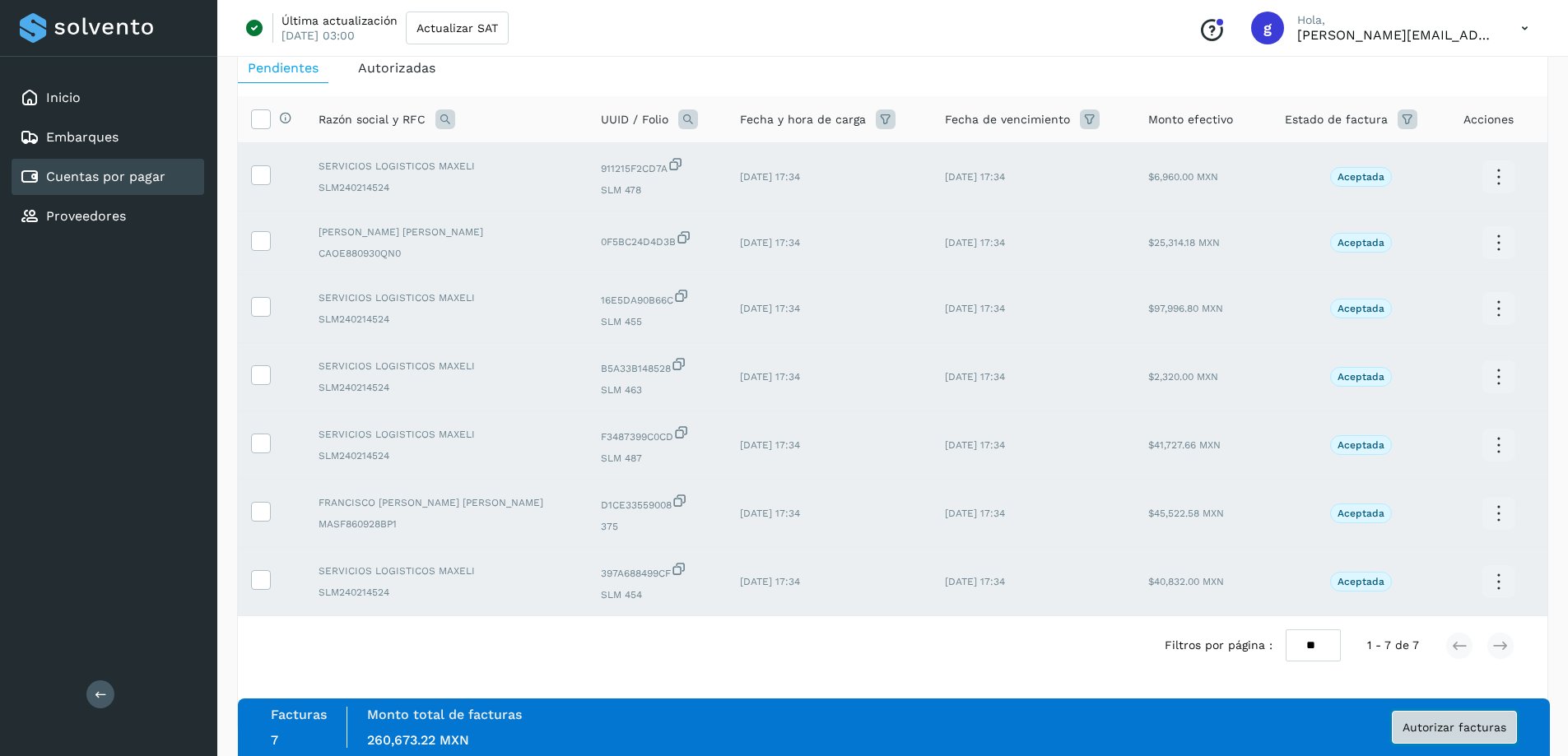
click at [1449, 726] on span "Autorizar facturas" at bounding box center [1455, 727] width 104 height 12
click at [1439, 727] on span "Autorizar facturas" at bounding box center [1455, 727] width 104 height 12
click at [1409, 722] on span "Autorizar facturas" at bounding box center [1455, 727] width 104 height 12
click at [1451, 721] on span "Autorizar facturas" at bounding box center [1455, 727] width 104 height 12
click at [1455, 722] on span "Autorizar facturas" at bounding box center [1455, 727] width 104 height 12
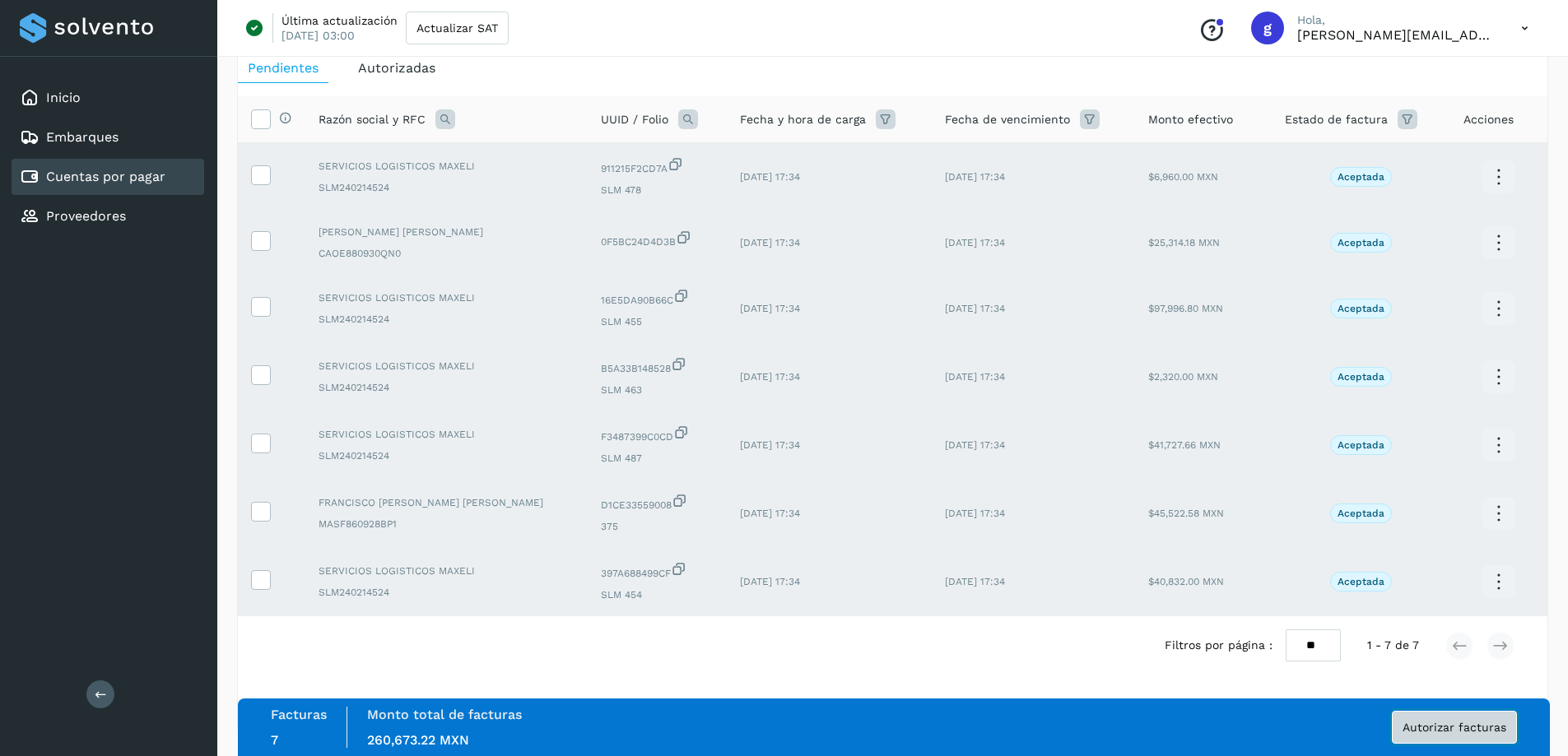
click at [1455, 722] on span "Autorizar facturas" at bounding box center [1455, 727] width 104 height 12
click at [1403, 712] on button "Autorizar facturas" at bounding box center [1455, 728] width 126 height 33
click at [1421, 722] on span "Autorizar facturas" at bounding box center [1455, 727] width 104 height 12
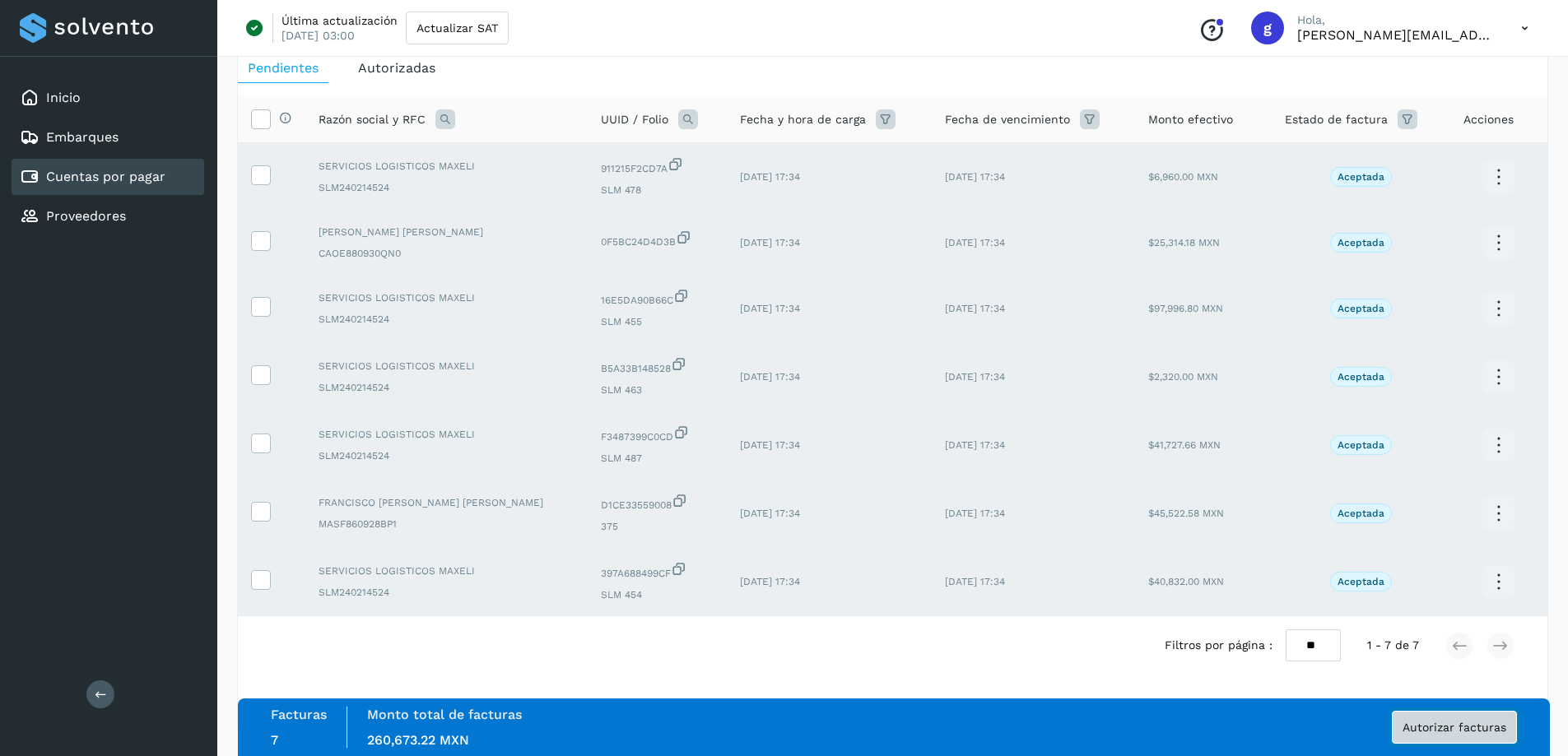
click at [1421, 722] on span "Autorizar facturas" at bounding box center [1455, 727] width 104 height 12
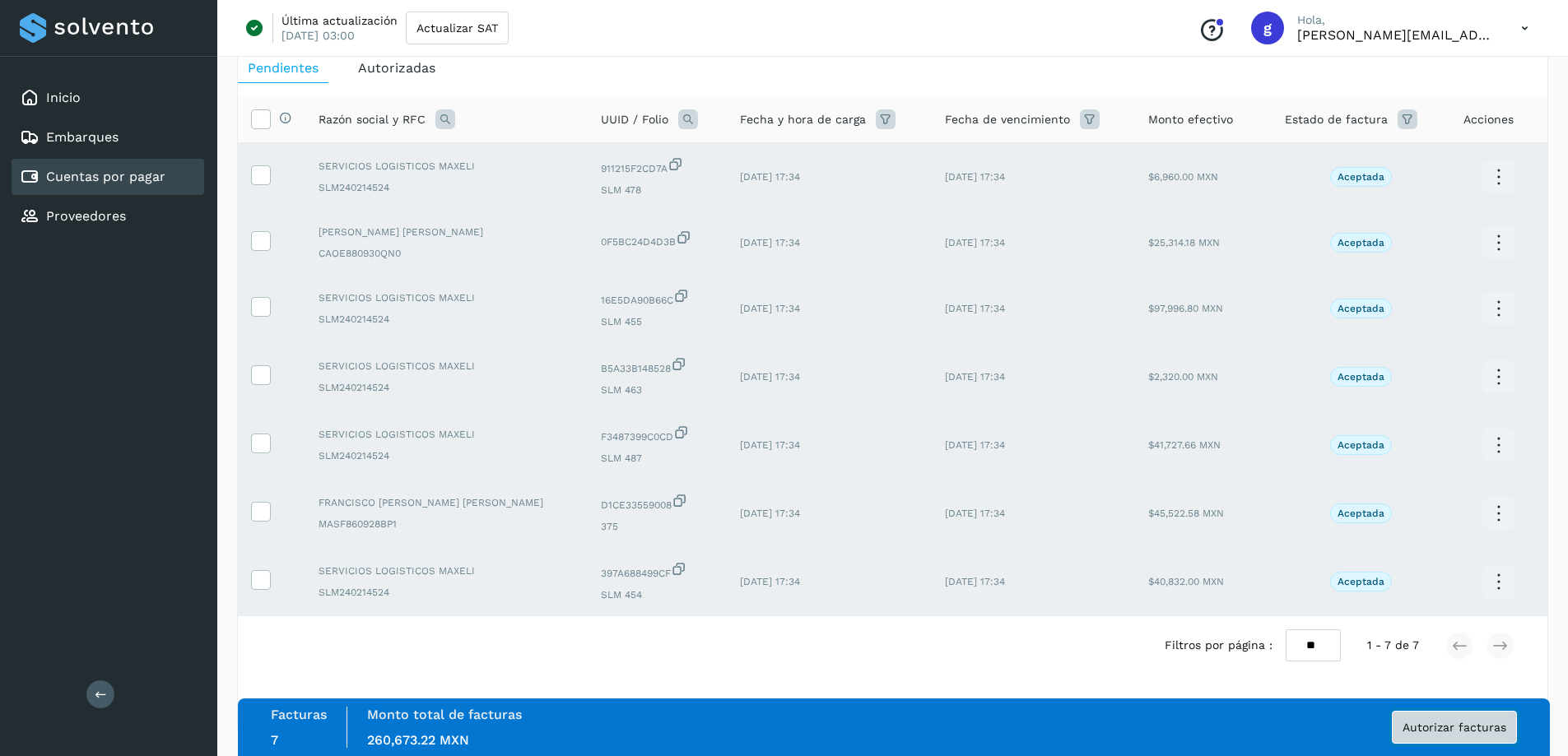
click at [1421, 722] on span "Autorizar facturas" at bounding box center [1455, 727] width 104 height 12
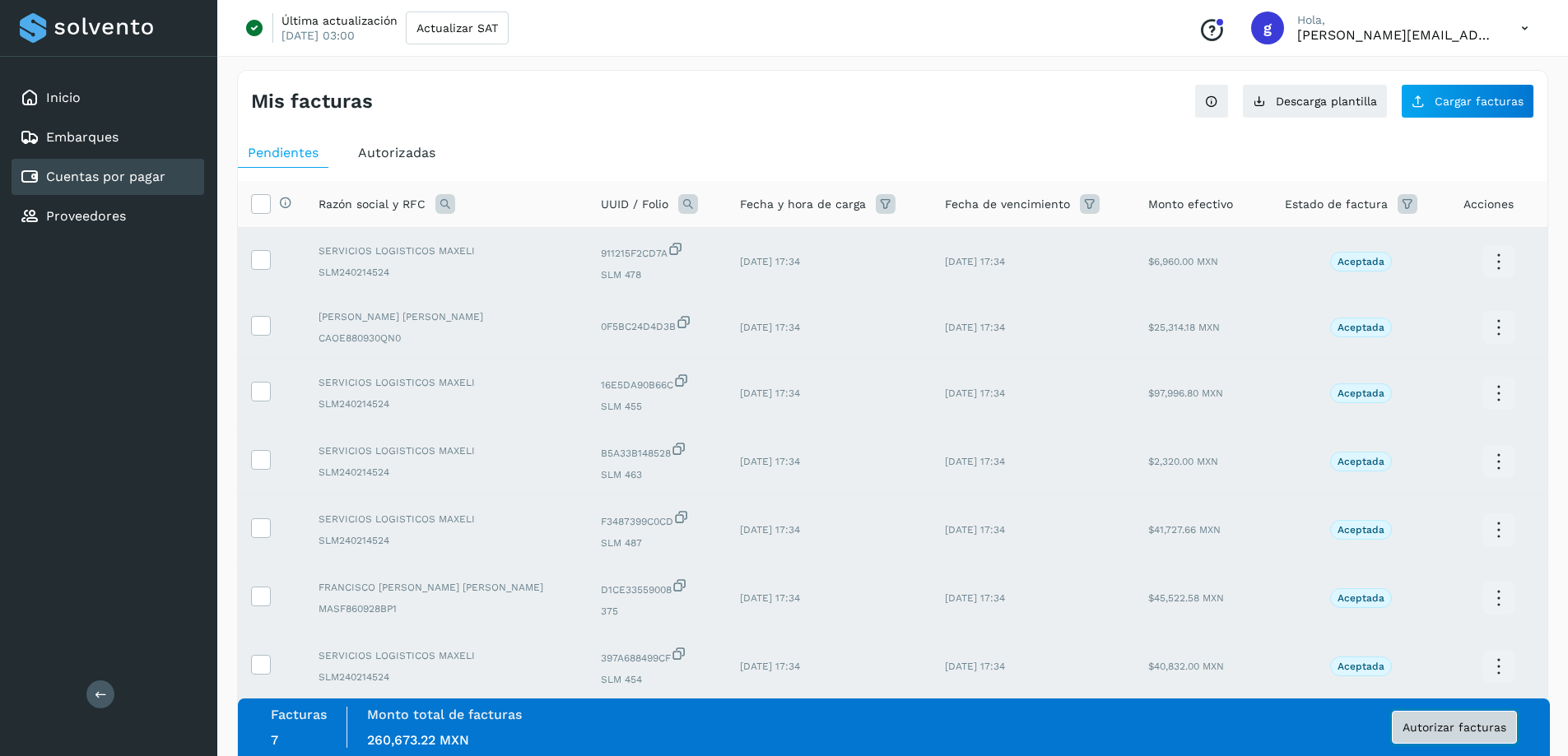
scroll to position [0, 0]
click at [256, 205] on icon at bounding box center [260, 203] width 17 height 17
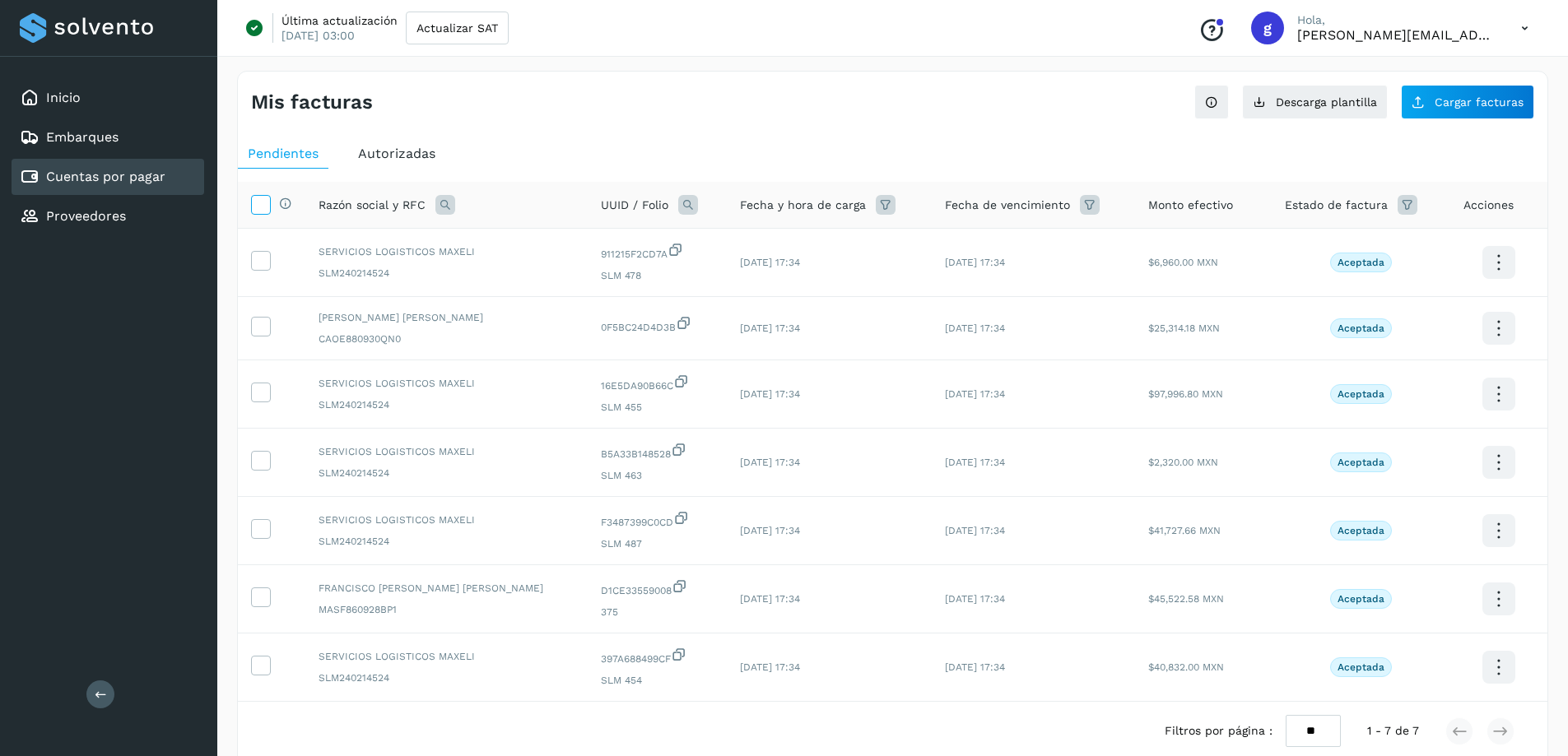
click at [256, 207] on icon at bounding box center [260, 203] width 17 height 17
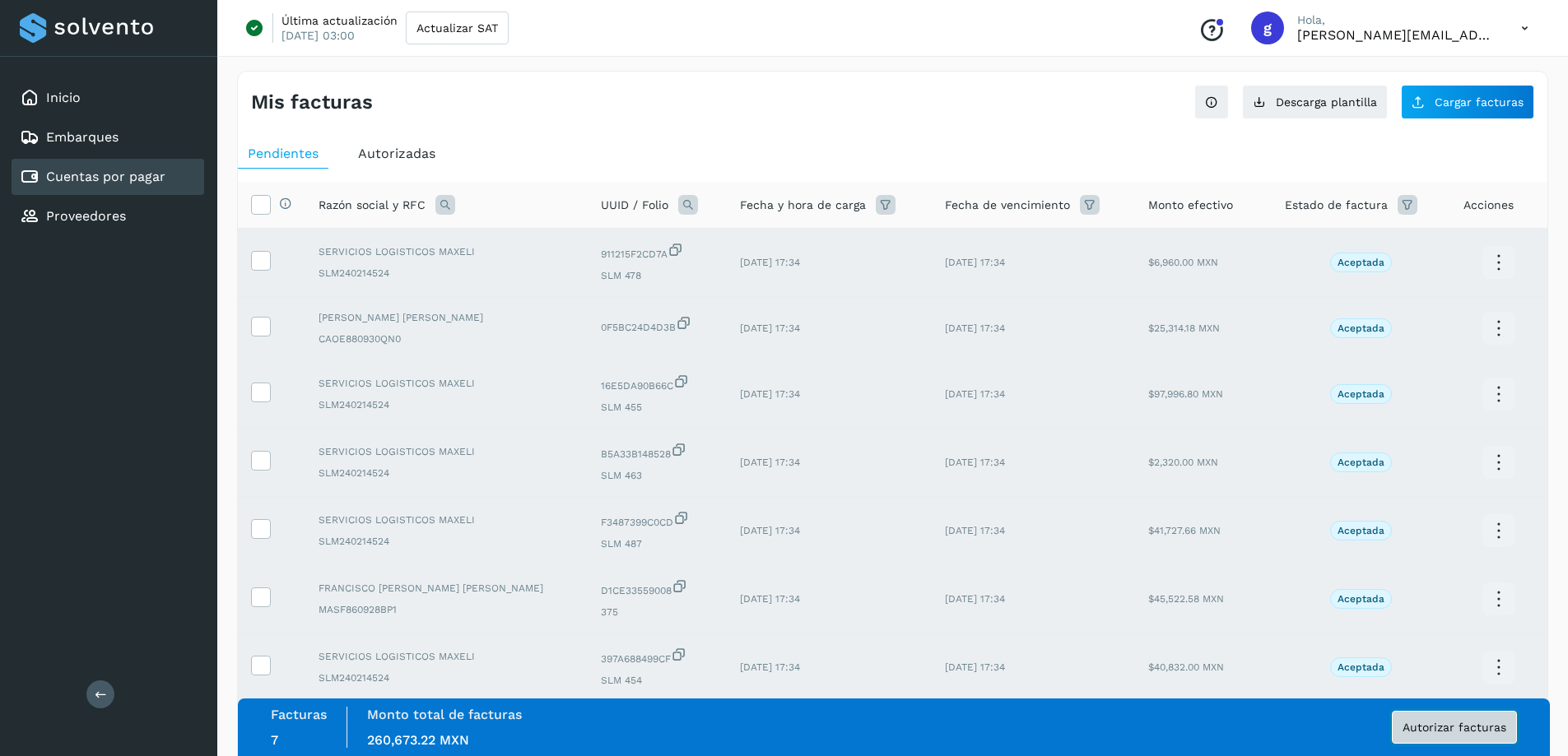
click at [1440, 722] on span "Autorizar facturas" at bounding box center [1455, 727] width 104 height 12
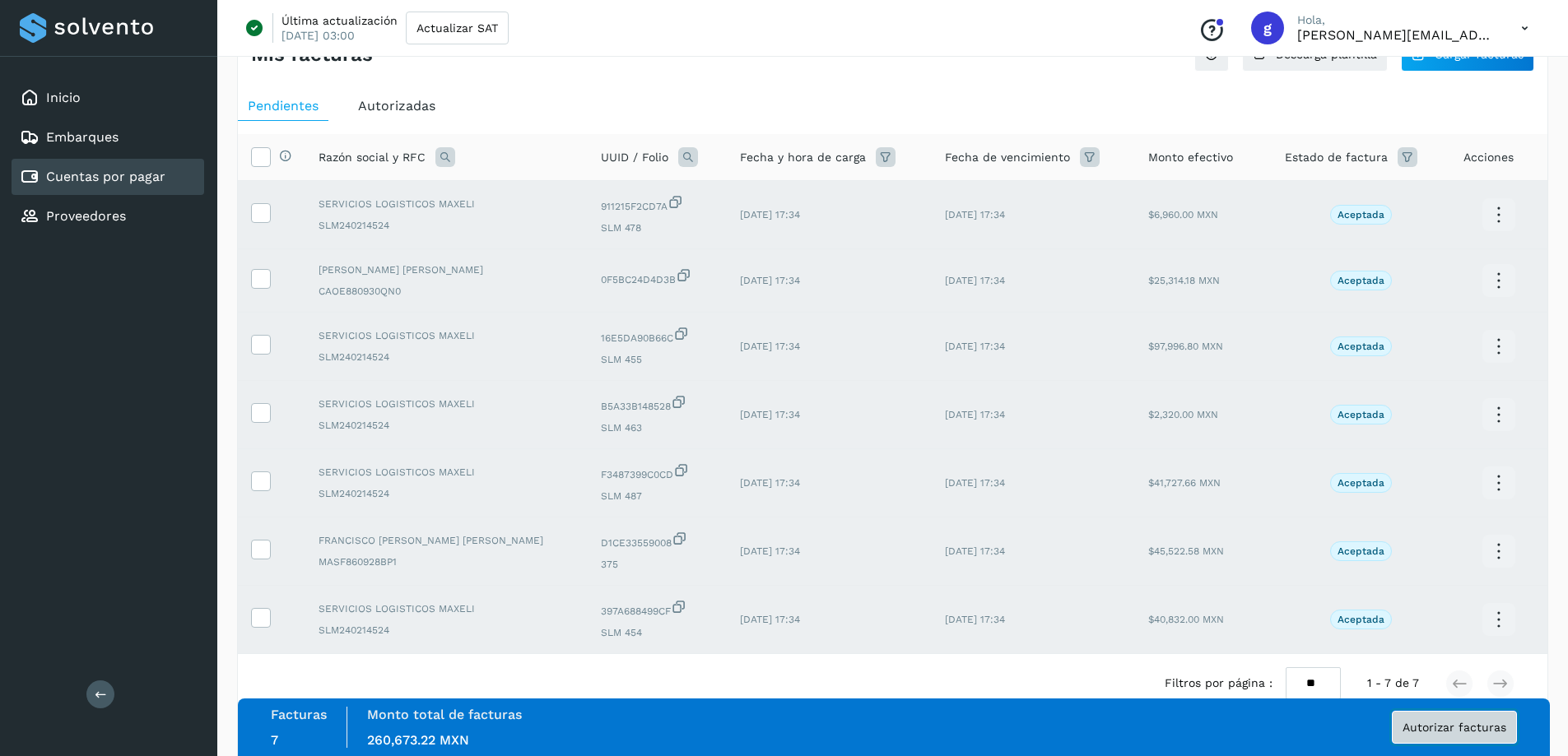
scroll to position [86, 0]
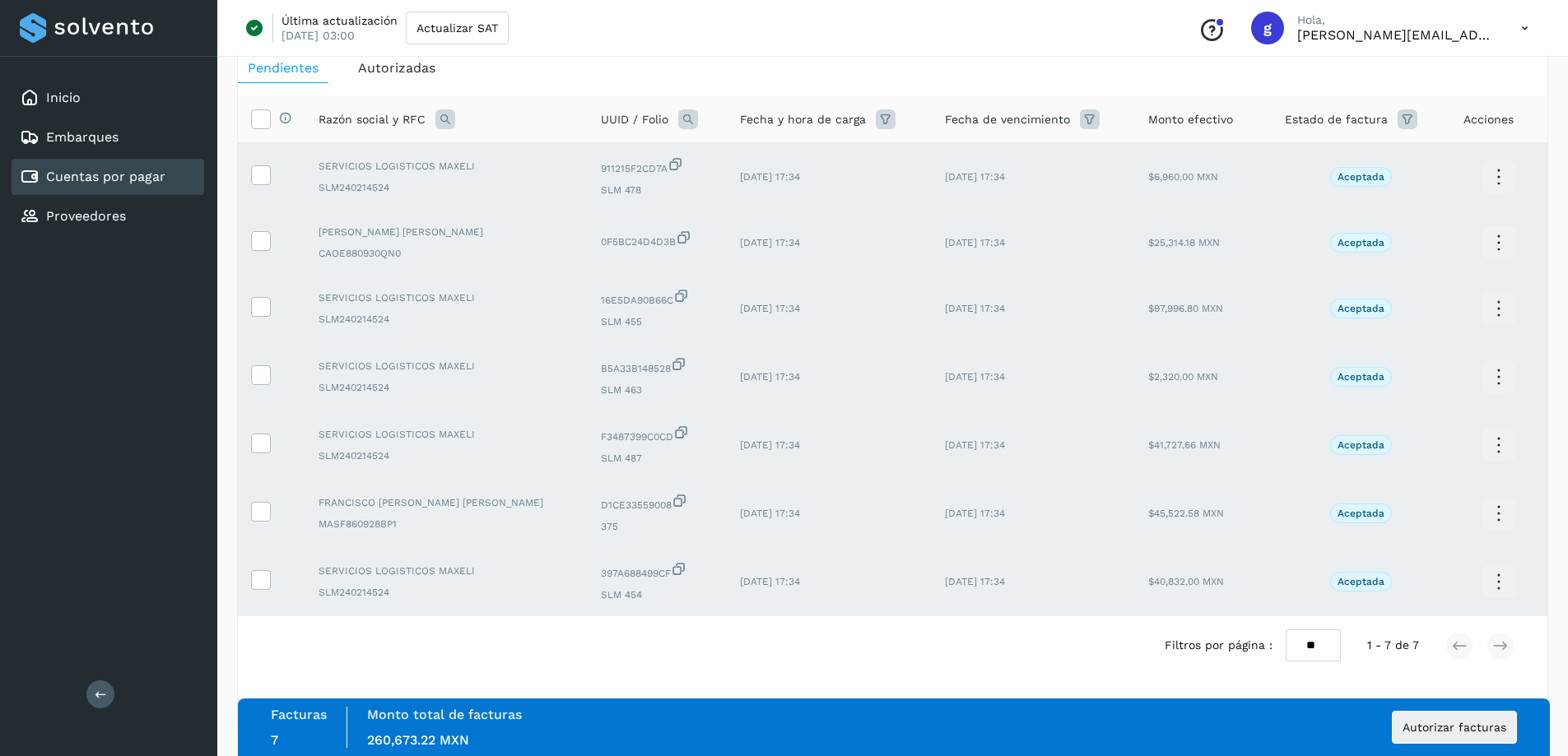
click at [249, 237] on td at bounding box center [271, 243] width 67 height 64
click at [257, 243] on icon at bounding box center [260, 239] width 17 height 17
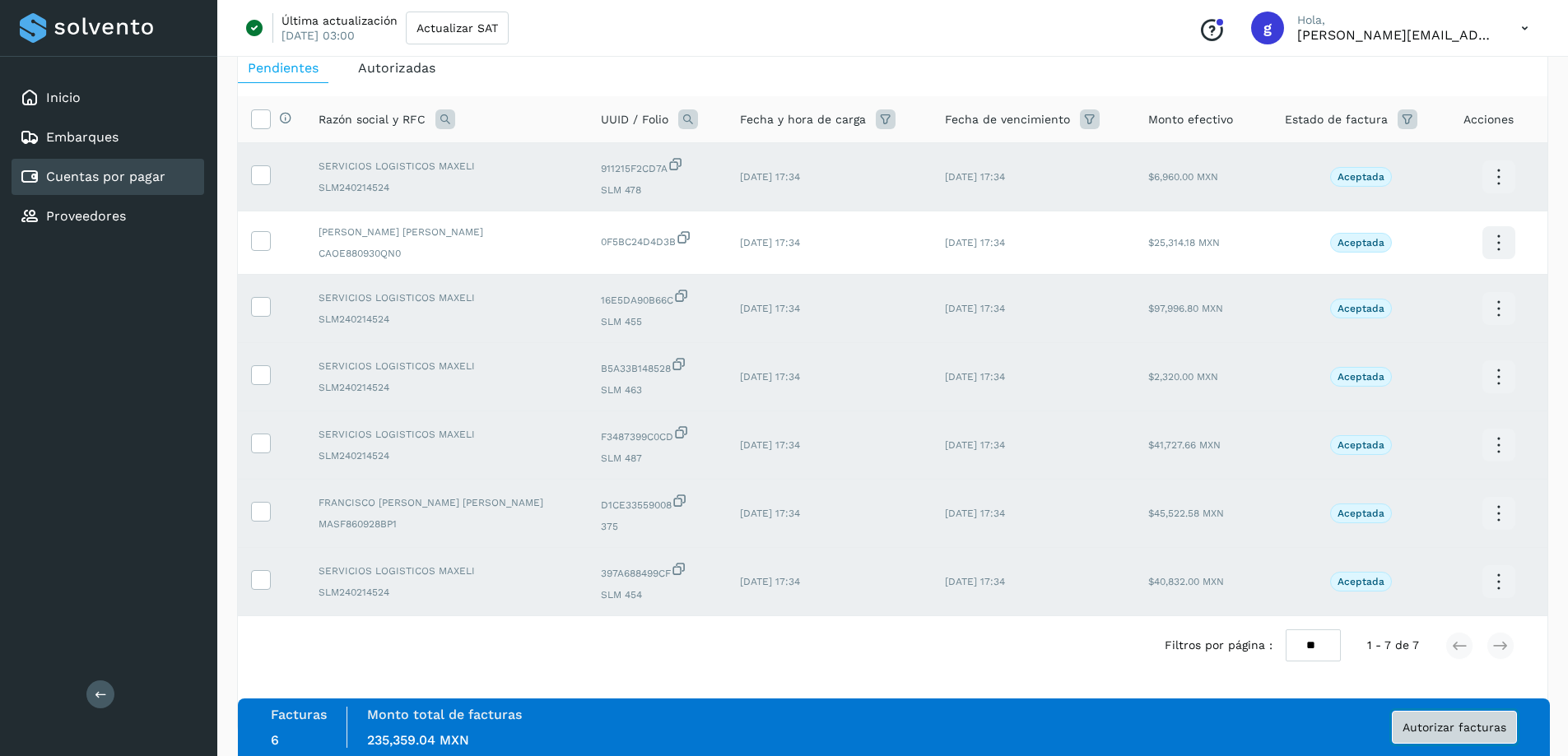
click at [1421, 721] on button "Autorizar facturas" at bounding box center [1455, 728] width 126 height 33
click at [1412, 725] on span "Autorizar facturas" at bounding box center [1455, 727] width 104 height 12
click at [257, 237] on icon at bounding box center [260, 239] width 17 height 17
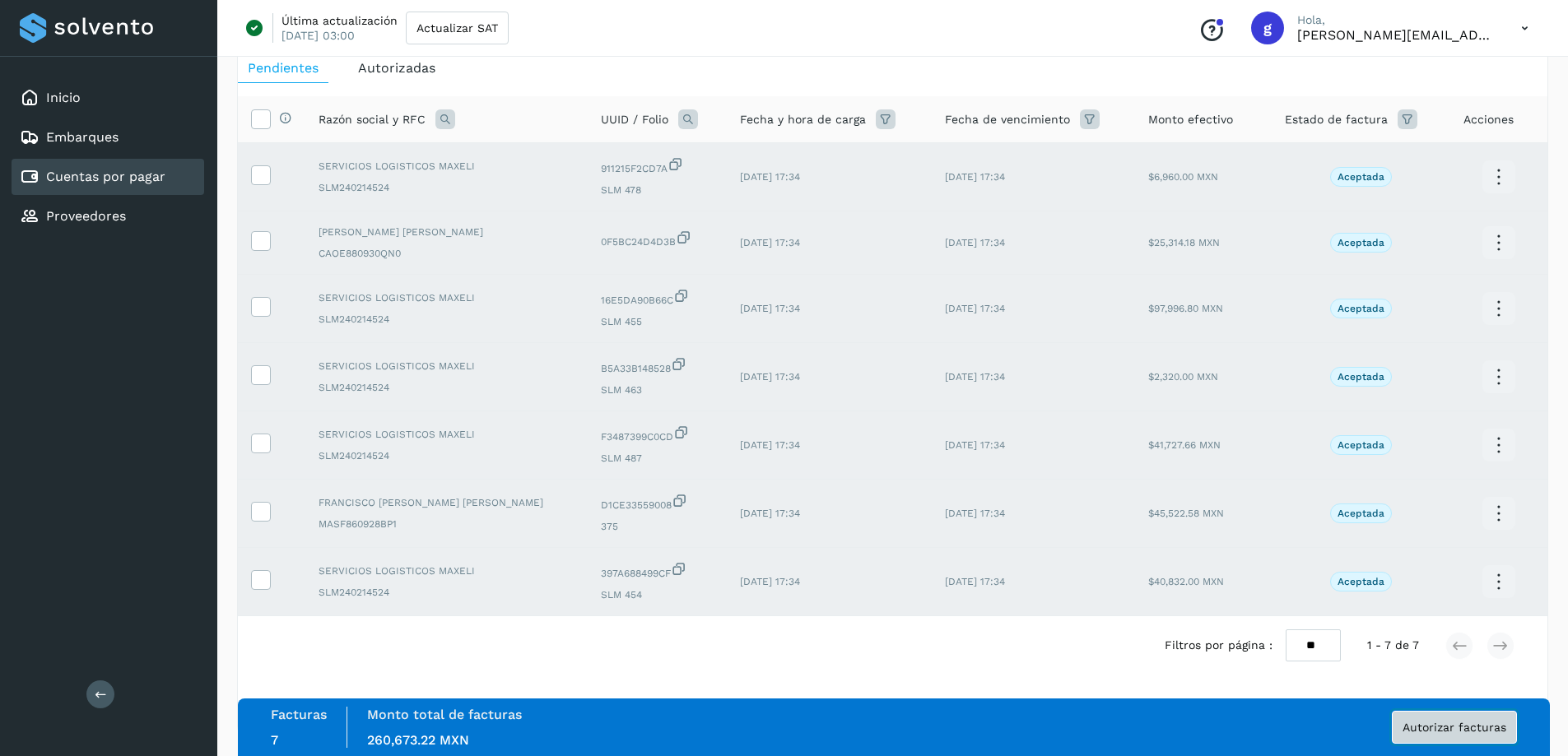
click at [1452, 734] on button "Autorizar facturas" at bounding box center [1455, 728] width 126 height 33
click at [1452, 735] on button "Autorizar facturas" at bounding box center [1455, 728] width 126 height 33
click at [1429, 725] on span "Autorizar facturas" at bounding box center [1455, 727] width 104 height 12
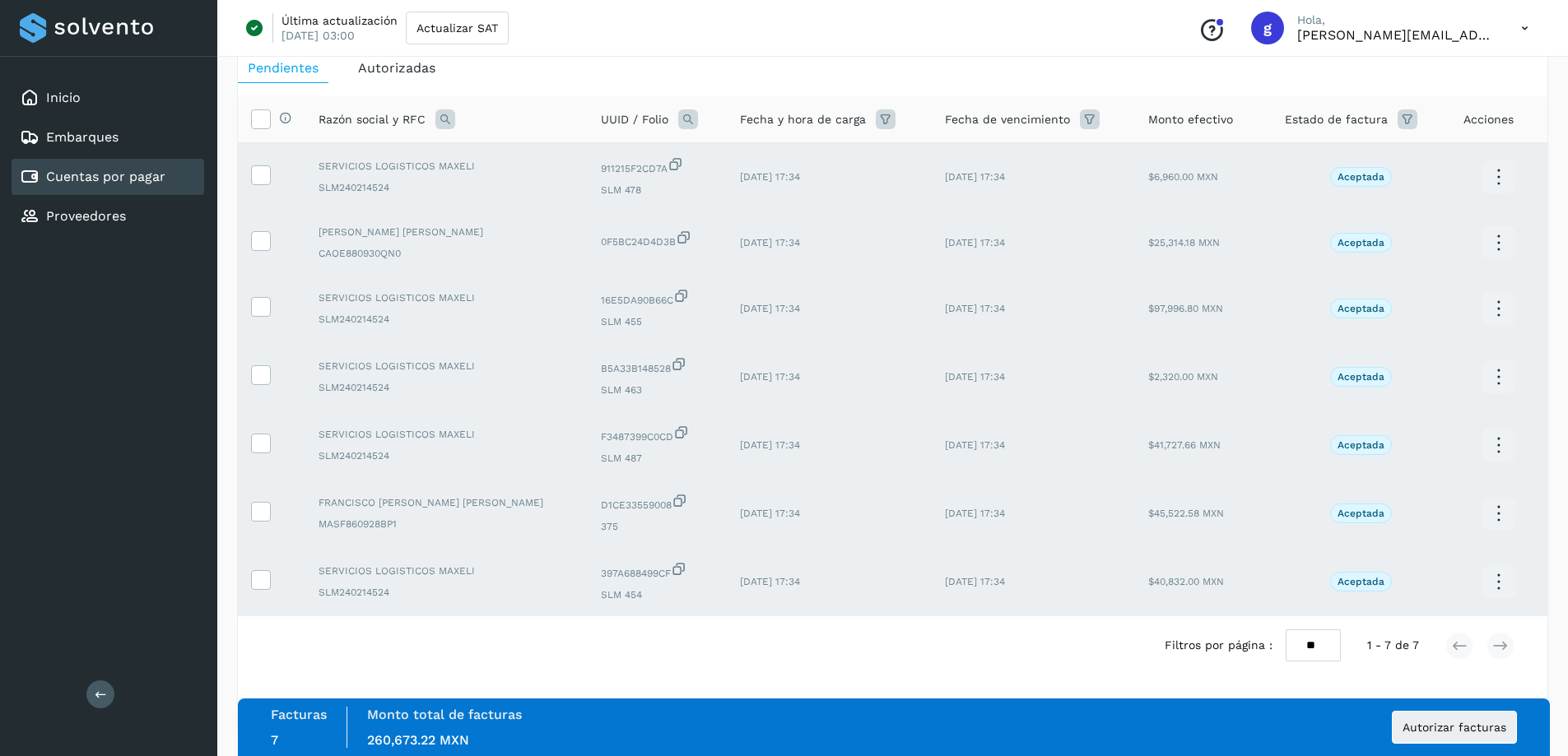
click at [785, 721] on div "Facturas 7 Monto total de facturas Monto total 260,673.22 MXN Autorizar facturas" at bounding box center [895, 727] width 1247 height 41
click at [1423, 729] on span "Autorizar facturas" at bounding box center [1455, 727] width 104 height 12
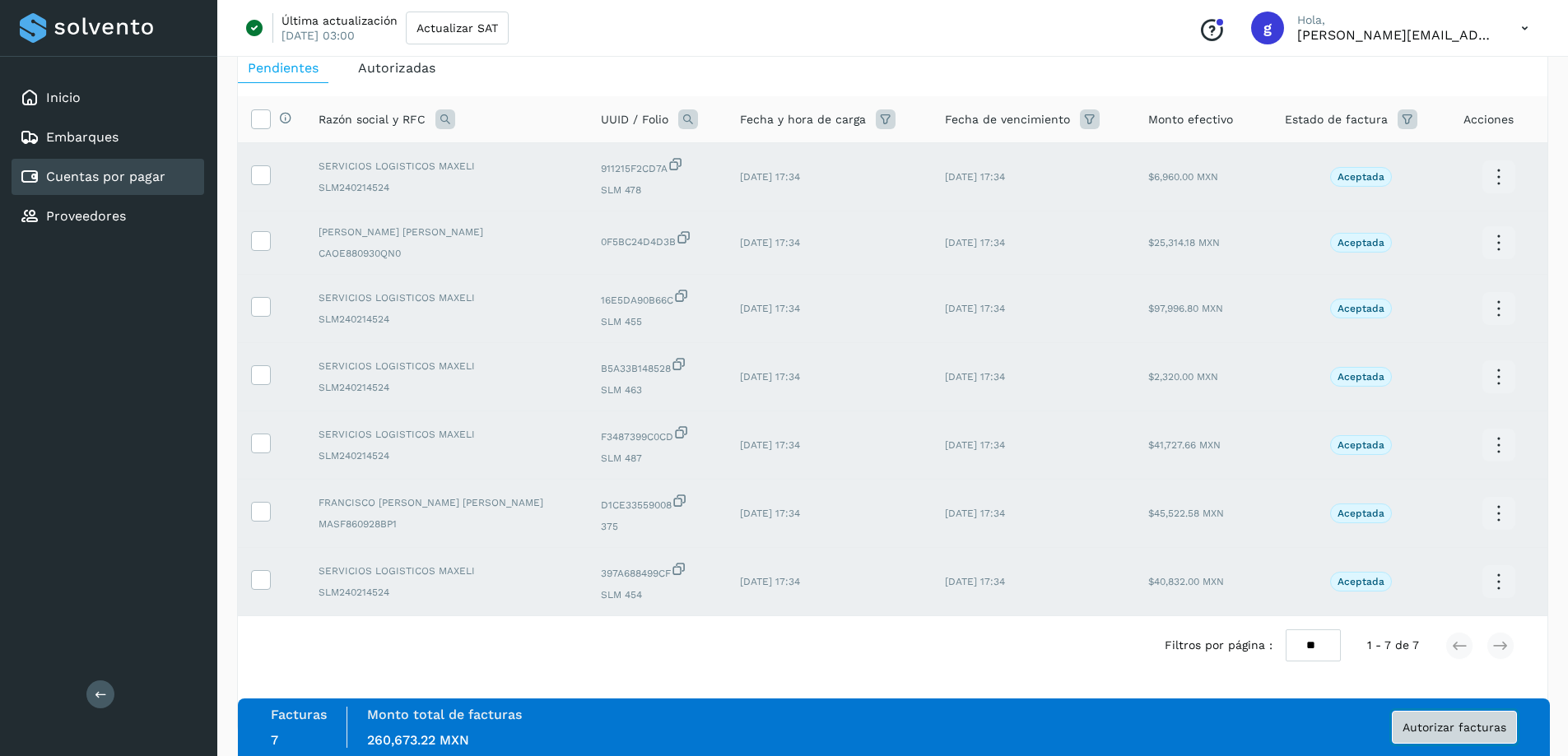
click at [1423, 729] on span "Autorizar facturas" at bounding box center [1455, 727] width 104 height 12
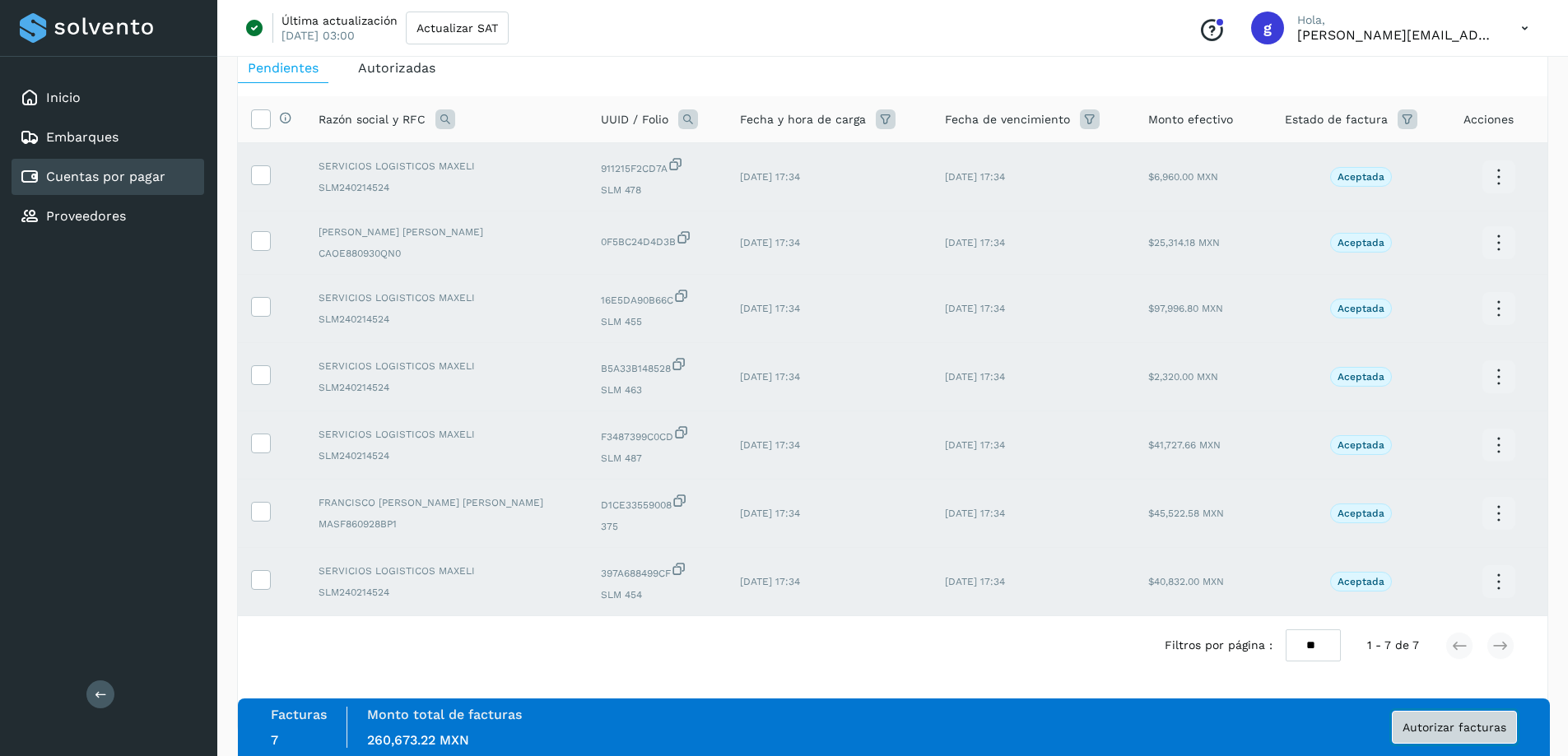
click at [1423, 729] on span "Autorizar facturas" at bounding box center [1455, 727] width 104 height 12
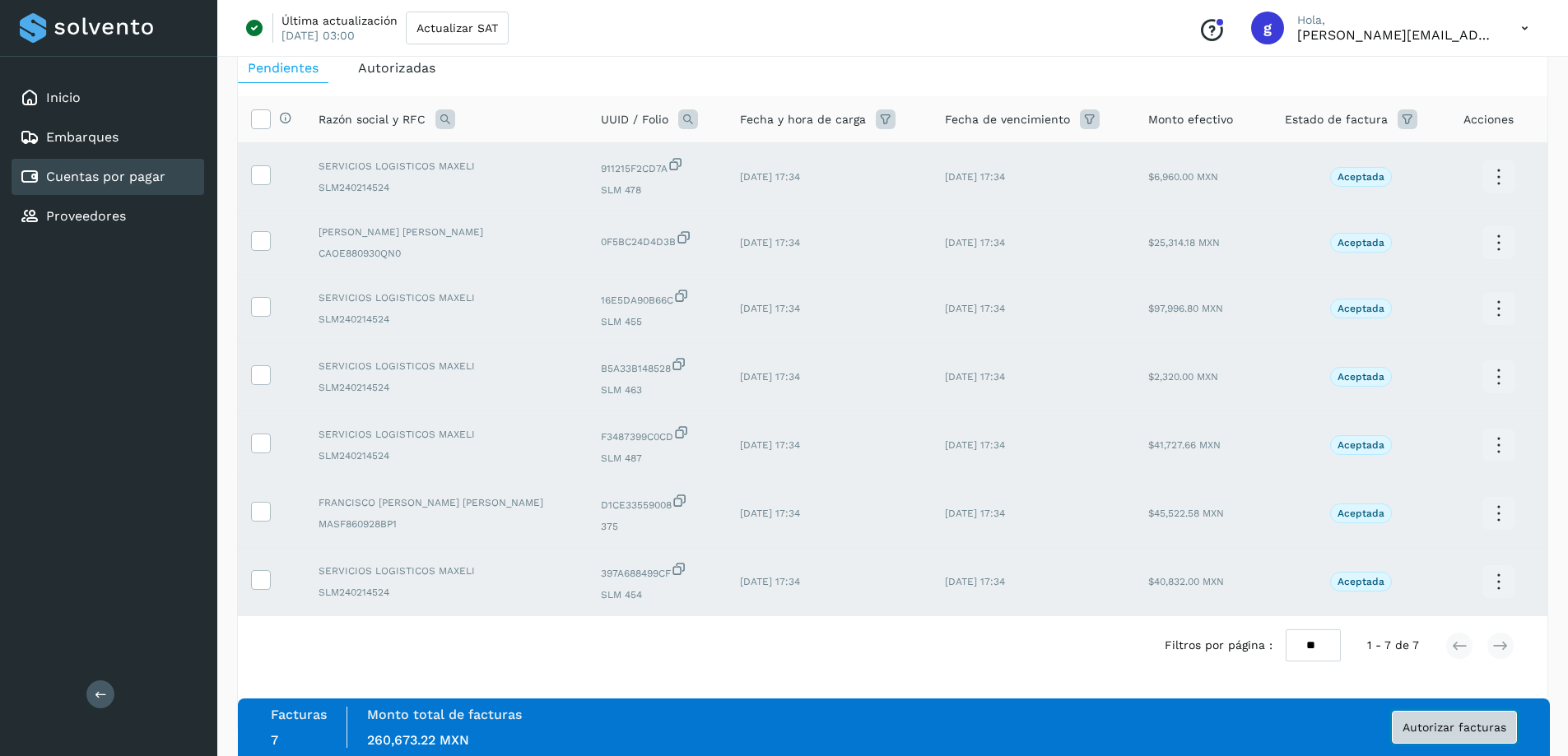
click at [1423, 729] on span "Autorizar facturas" at bounding box center [1455, 727] width 104 height 12
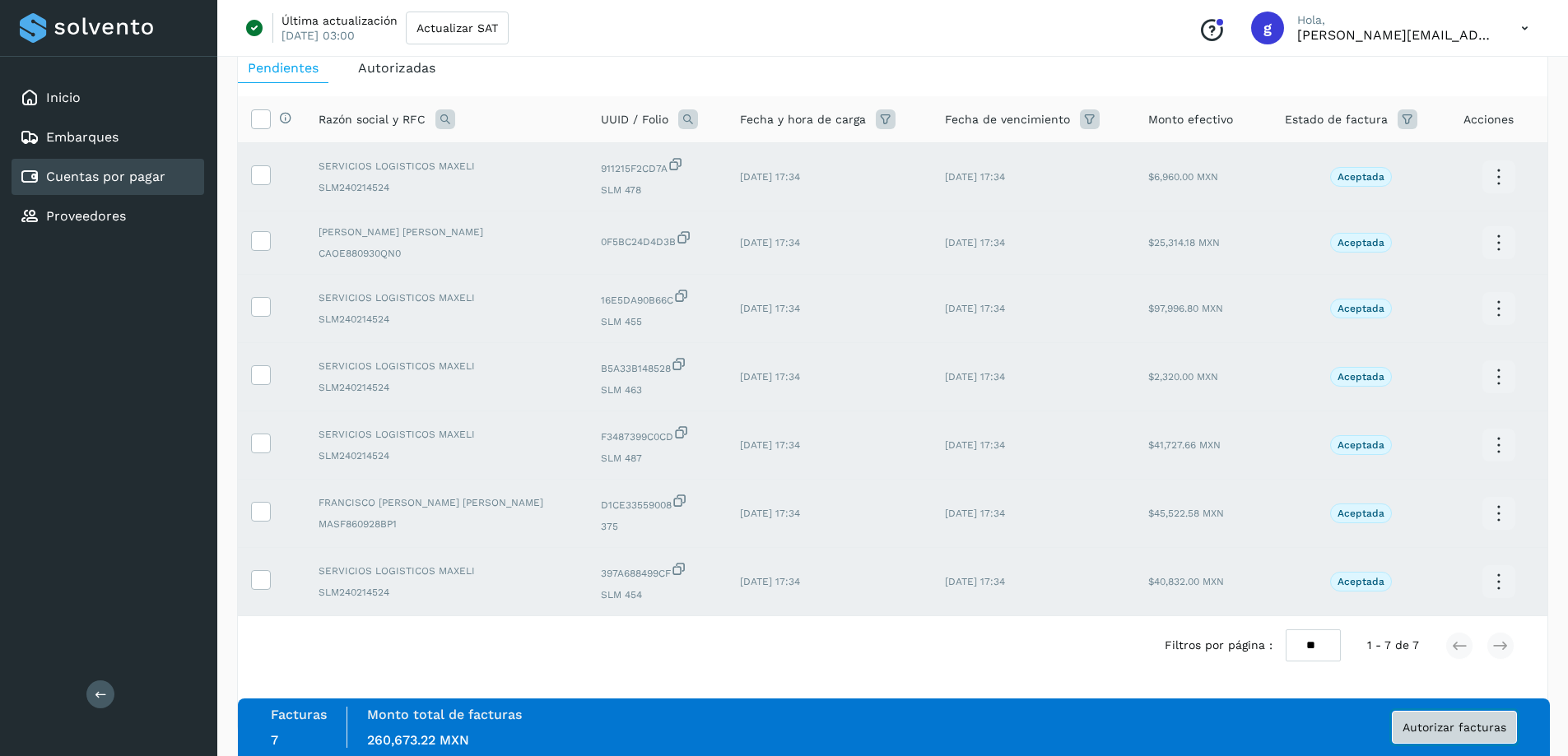
click at [1423, 729] on span "Autorizar facturas" at bounding box center [1455, 727] width 104 height 12
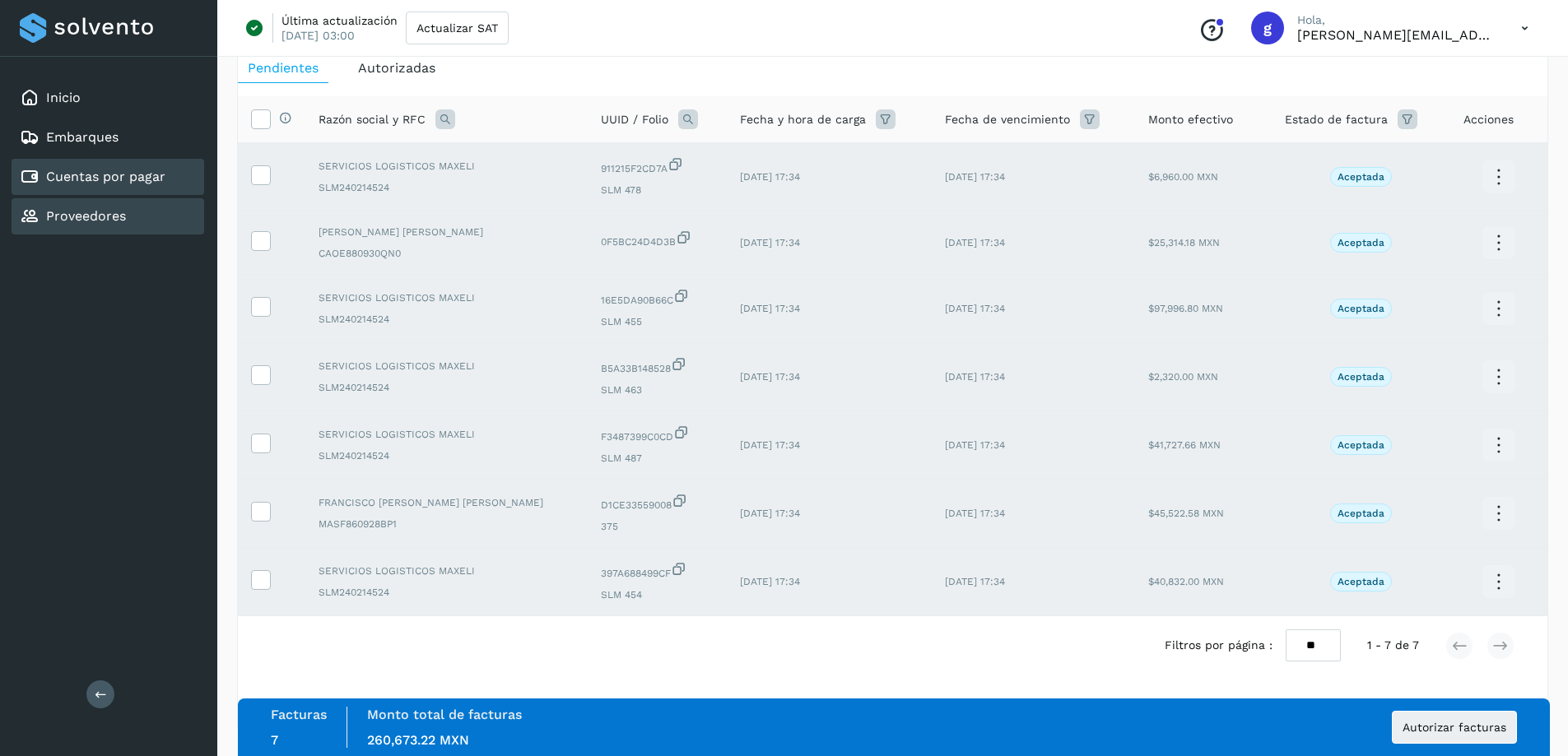
click at [98, 217] on link "Proveedores" at bounding box center [86, 216] width 80 height 15
click at [1435, 728] on span "Autorizar facturas" at bounding box center [1455, 727] width 104 height 12
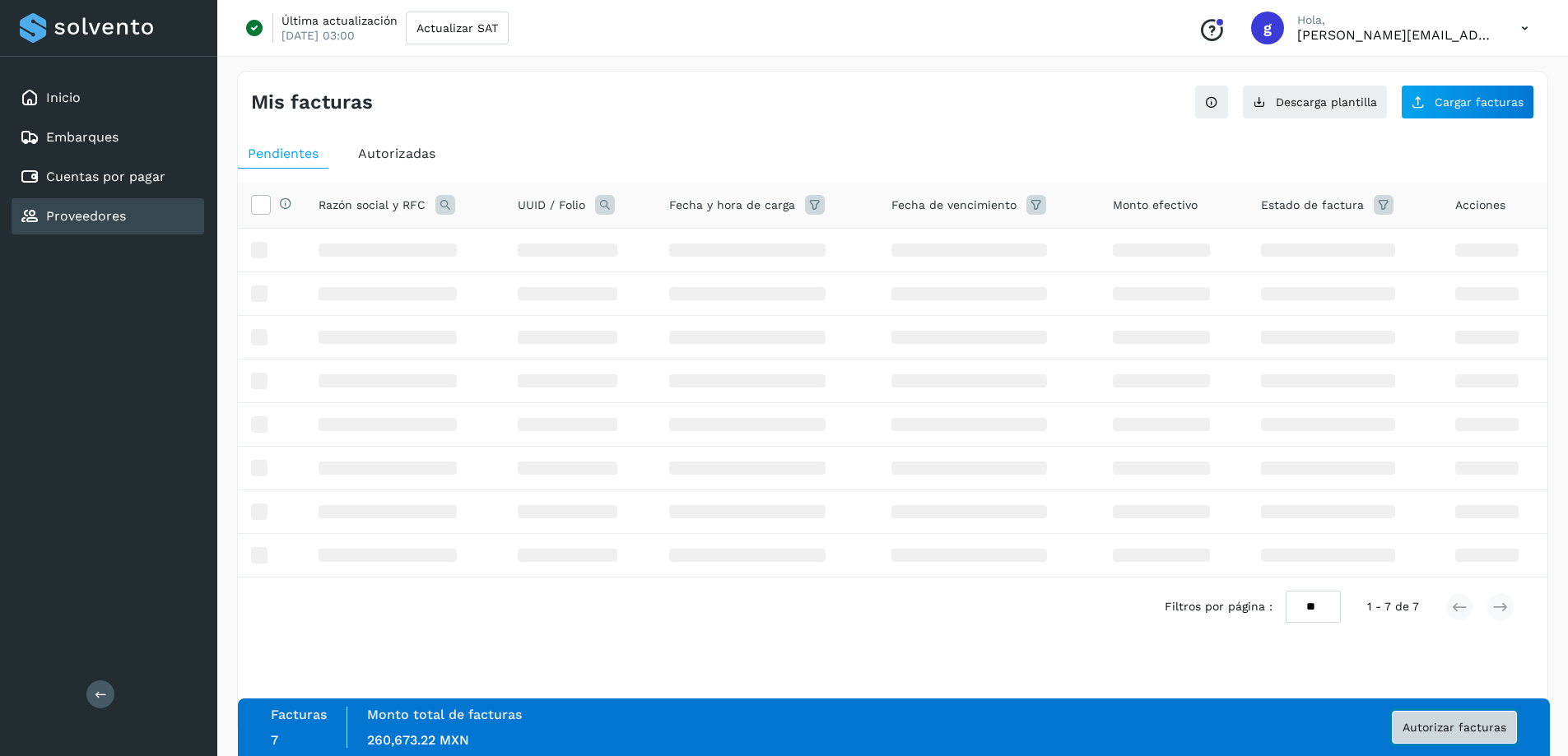
scroll to position [0, 0]
